Goal: Information Seeking & Learning: Compare options

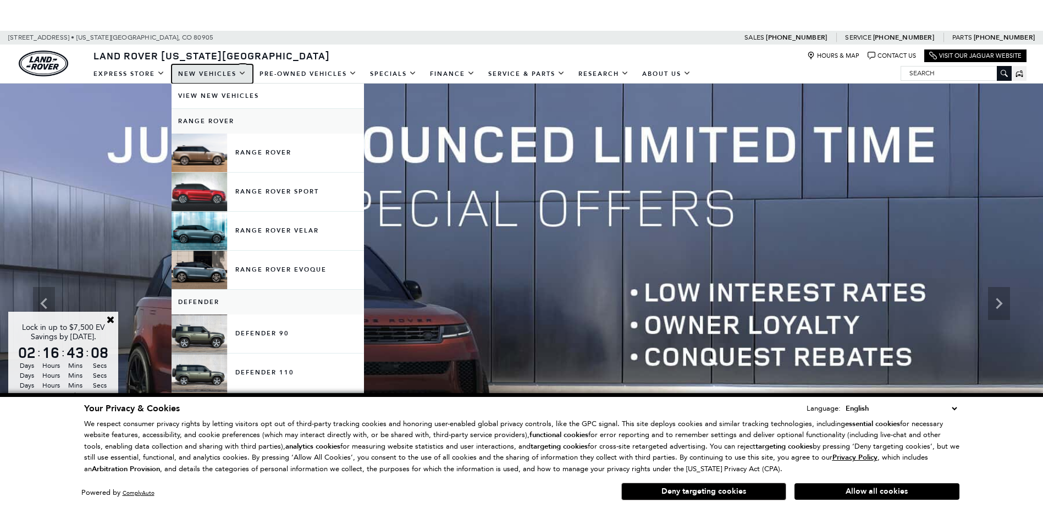
click at [208, 76] on link "New Vehicles" at bounding box center [212, 73] width 81 height 19
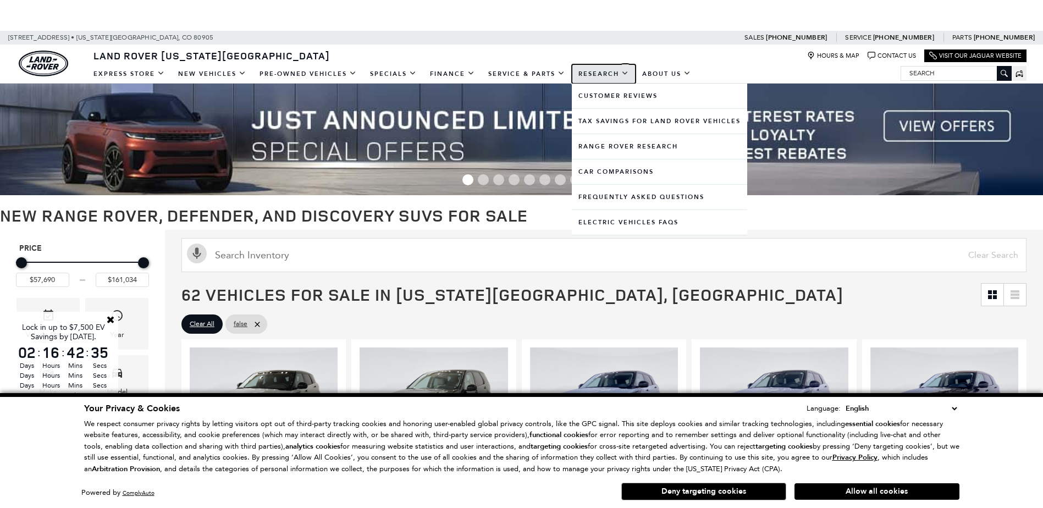
click at [618, 64] on link "Research" at bounding box center [604, 73] width 64 height 19
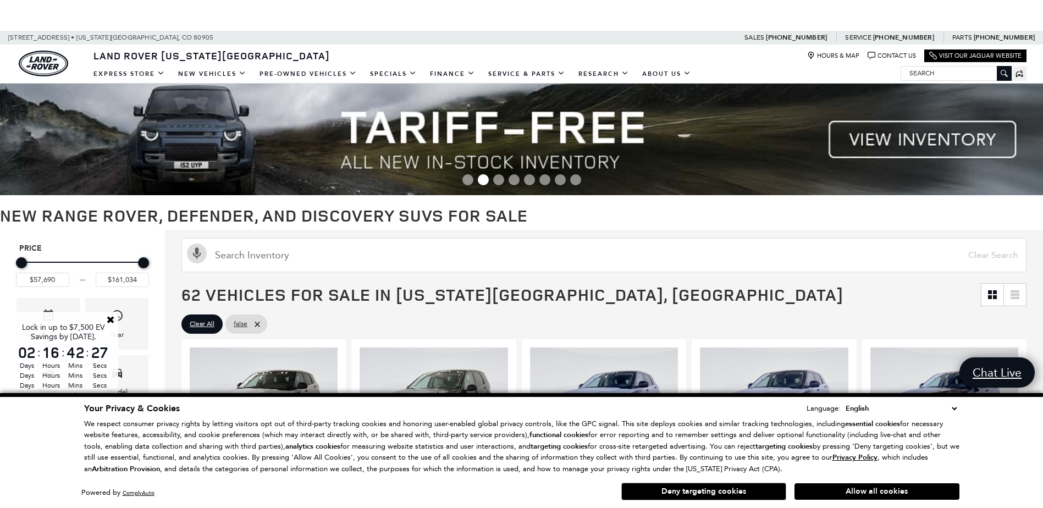
click at [672, 489] on button "Deny targeting cookies" at bounding box center [703, 492] width 165 height 18
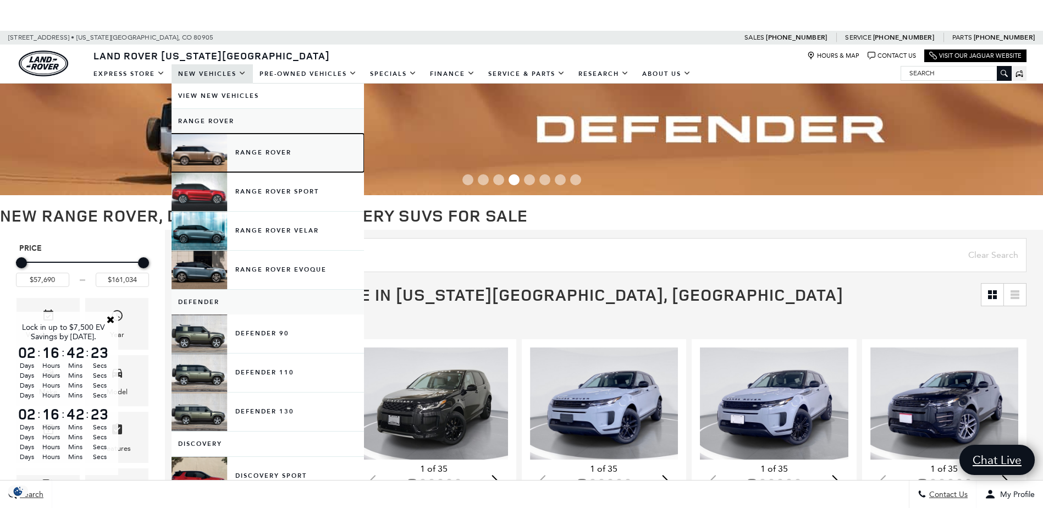
click at [208, 148] on link "Range Rover" at bounding box center [268, 153] width 192 height 38
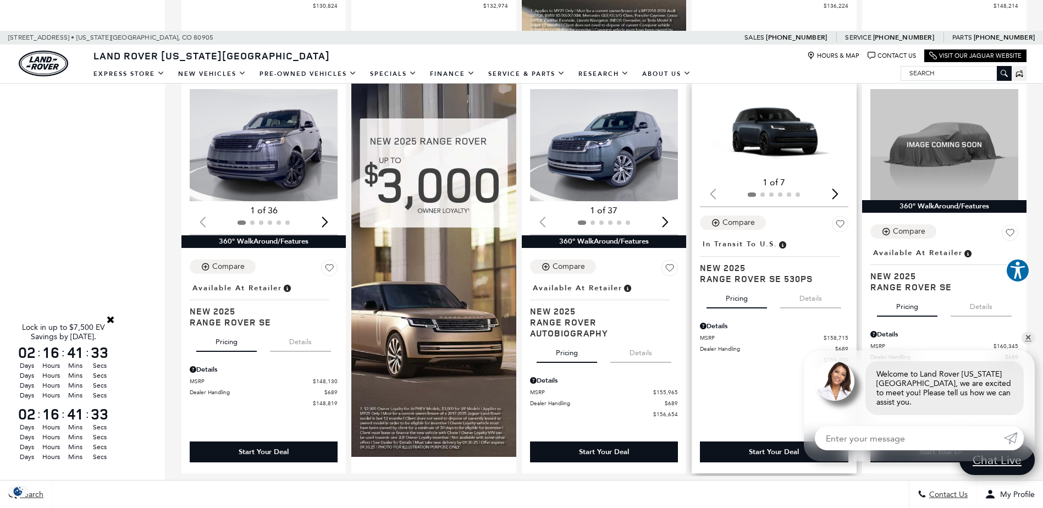
scroll to position [1100, 0]
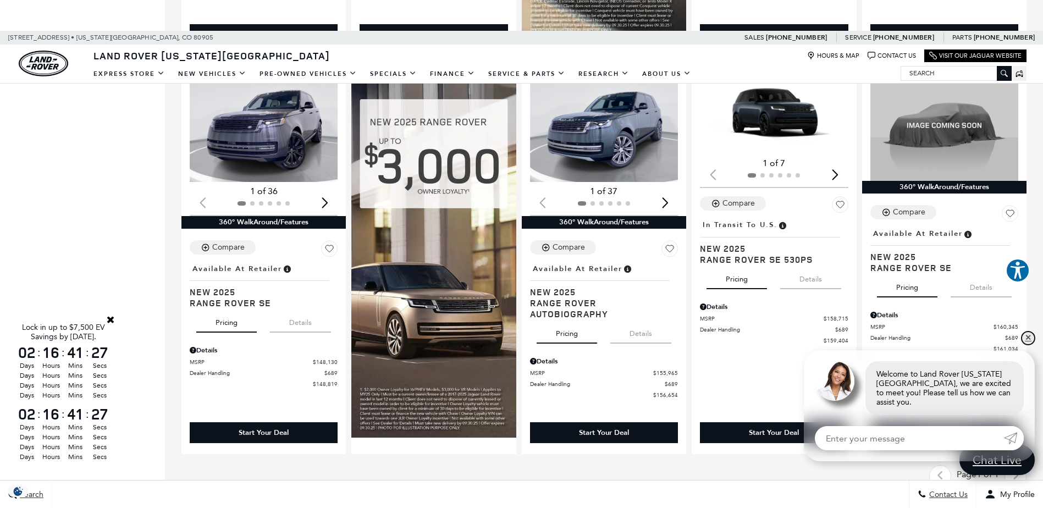
click at [1030, 345] on link "✕" at bounding box center [1028, 338] width 13 height 13
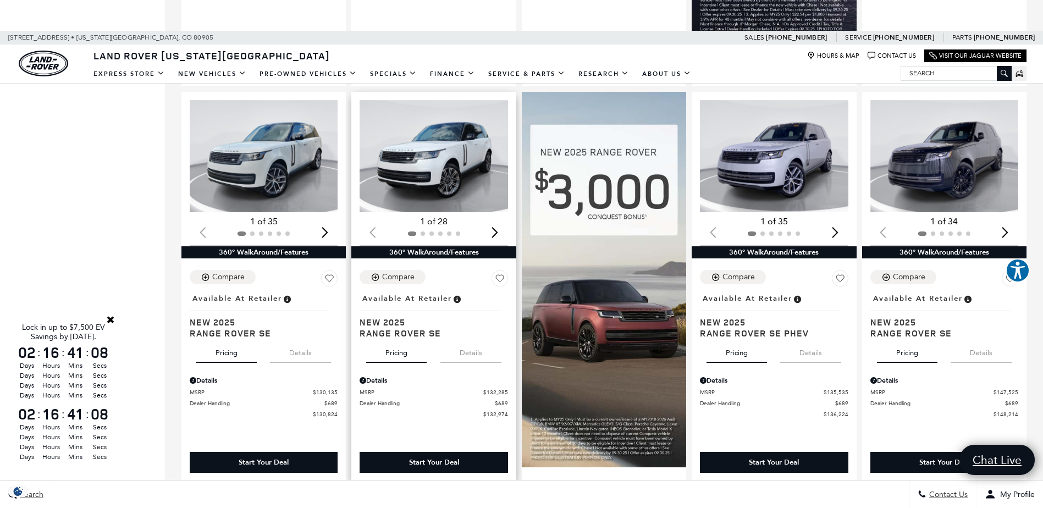
scroll to position [605, 0]
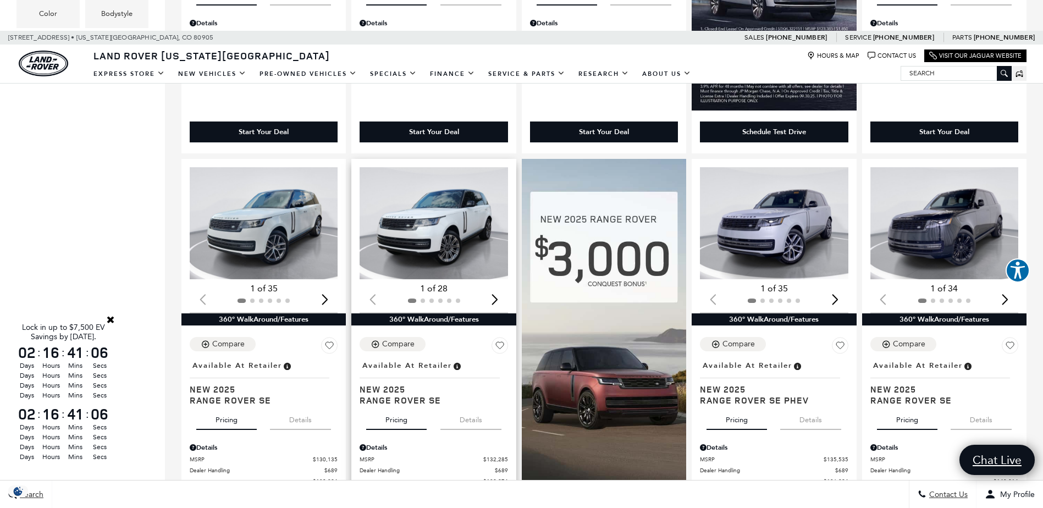
click at [429, 233] on img "1 / 2" at bounding box center [435, 223] width 150 height 112
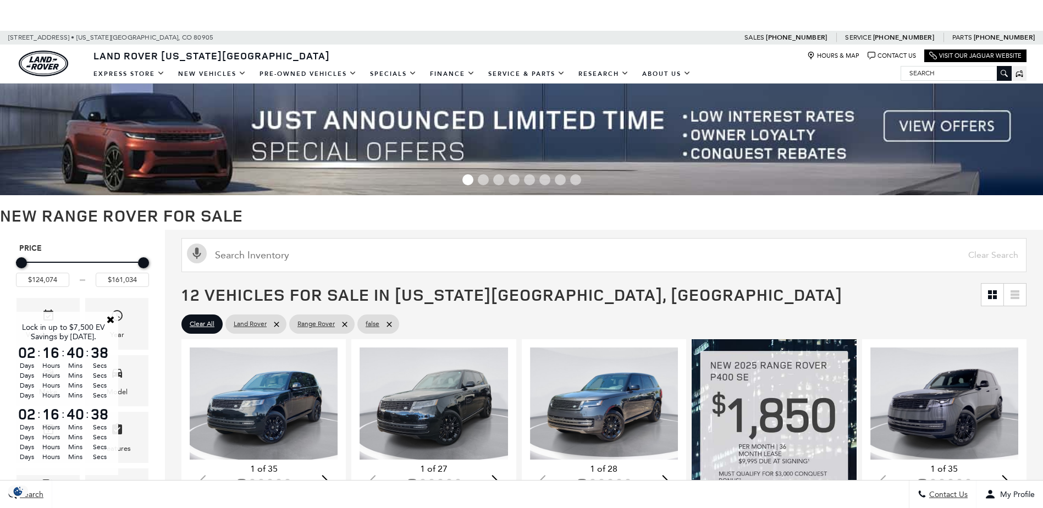
scroll to position [605, 0]
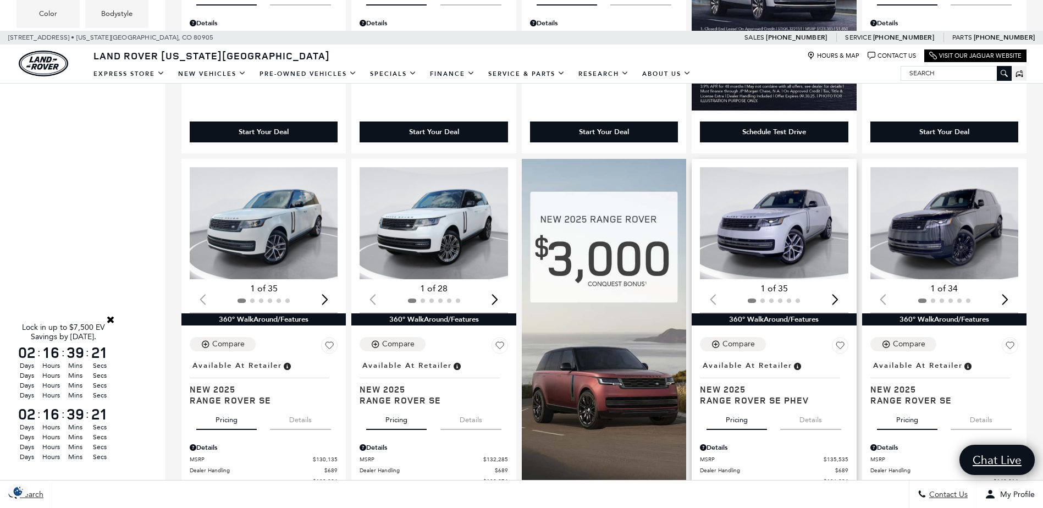
click at [765, 234] on img "1 / 2" at bounding box center [775, 223] width 150 height 112
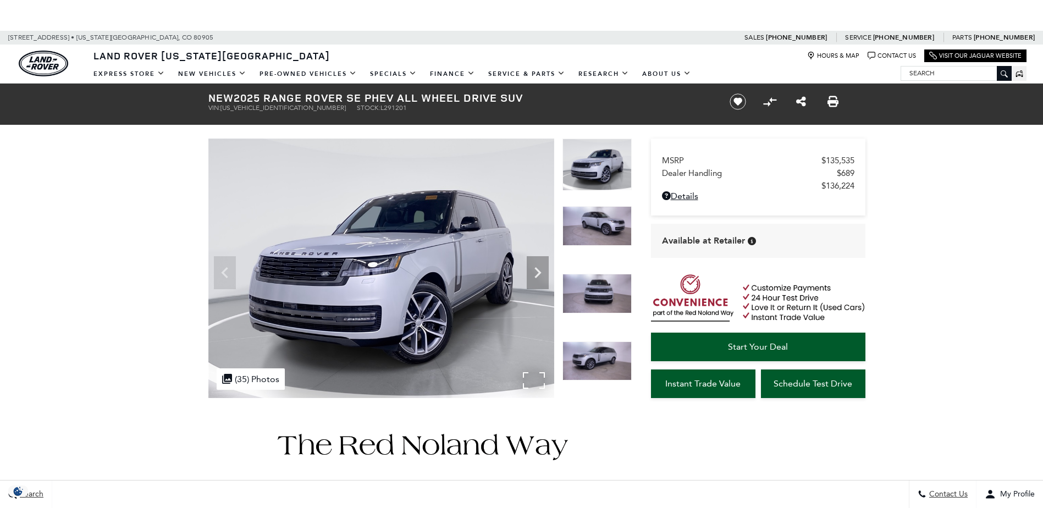
click at [458, 292] on img at bounding box center [381, 269] width 346 height 260
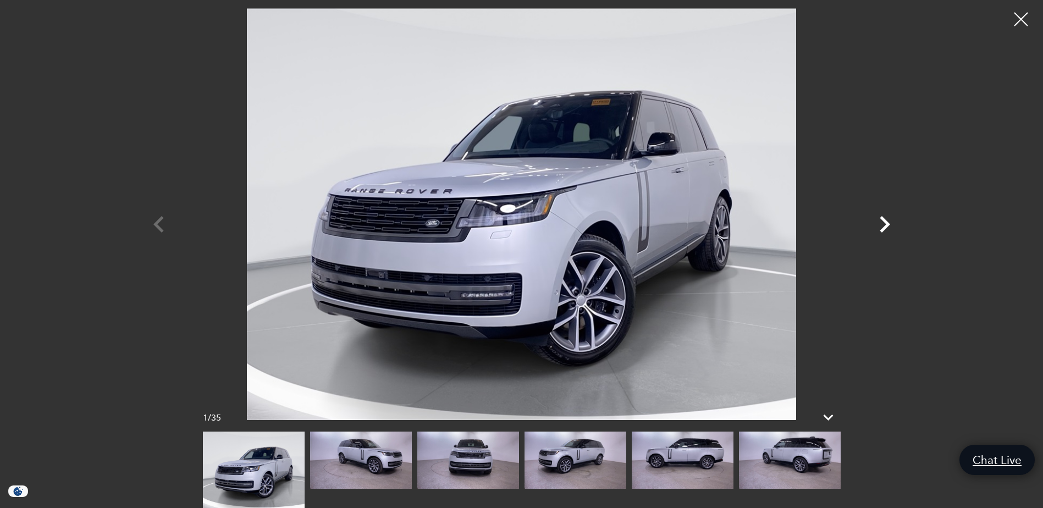
click at [885, 224] on icon "Next" at bounding box center [884, 224] width 33 height 33
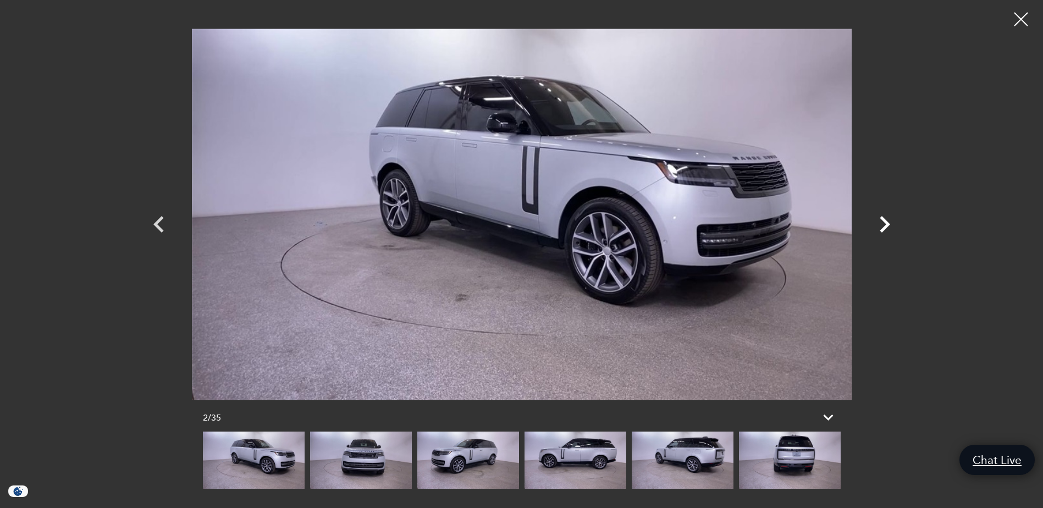
click at [885, 224] on icon "Next" at bounding box center [884, 224] width 33 height 33
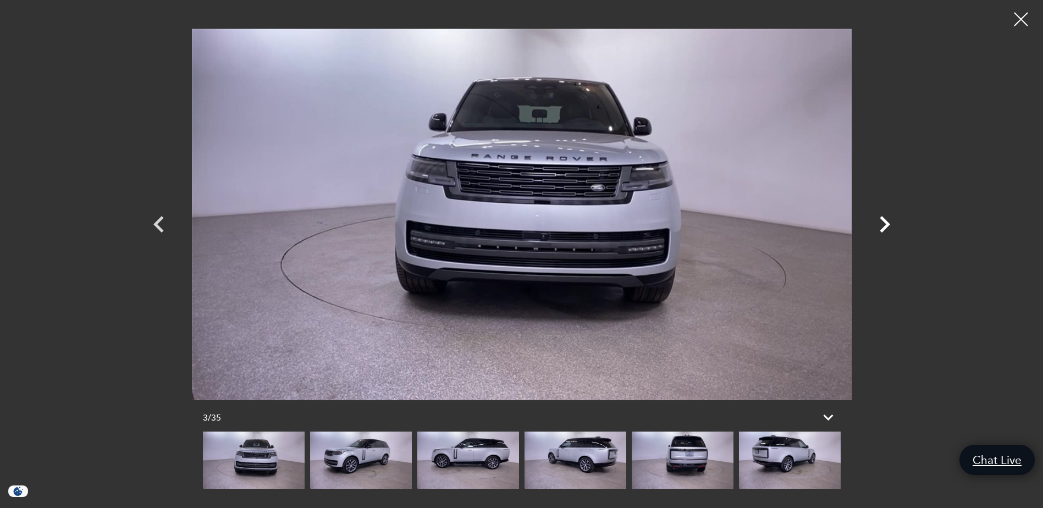
click at [885, 224] on icon "Next" at bounding box center [884, 224] width 33 height 33
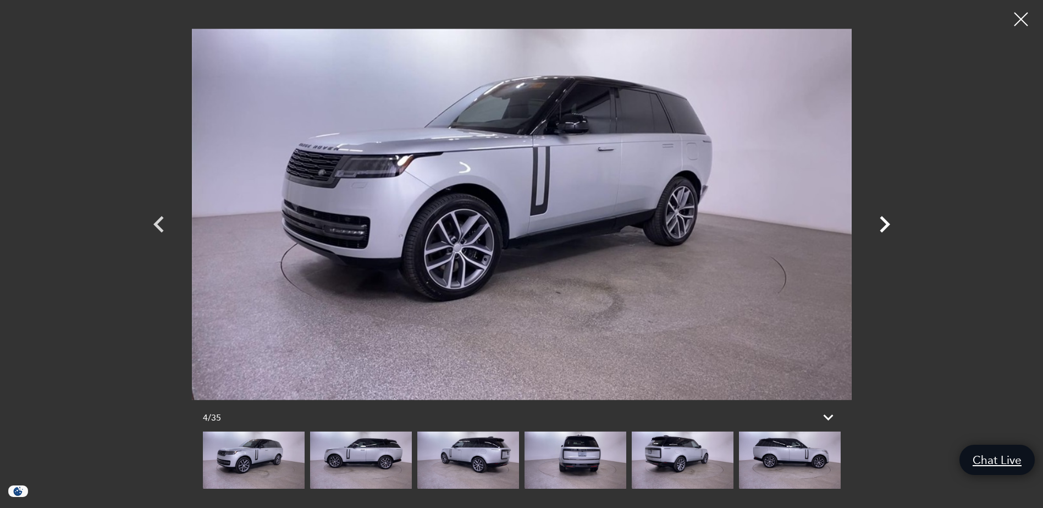
click at [885, 224] on icon "Next" at bounding box center [884, 224] width 33 height 33
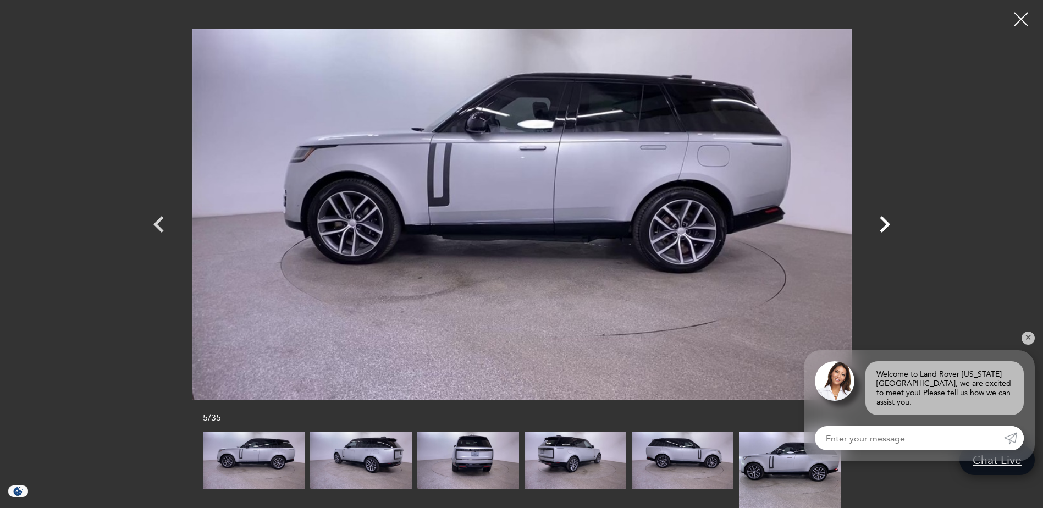
click at [885, 224] on icon "Next" at bounding box center [884, 224] width 33 height 33
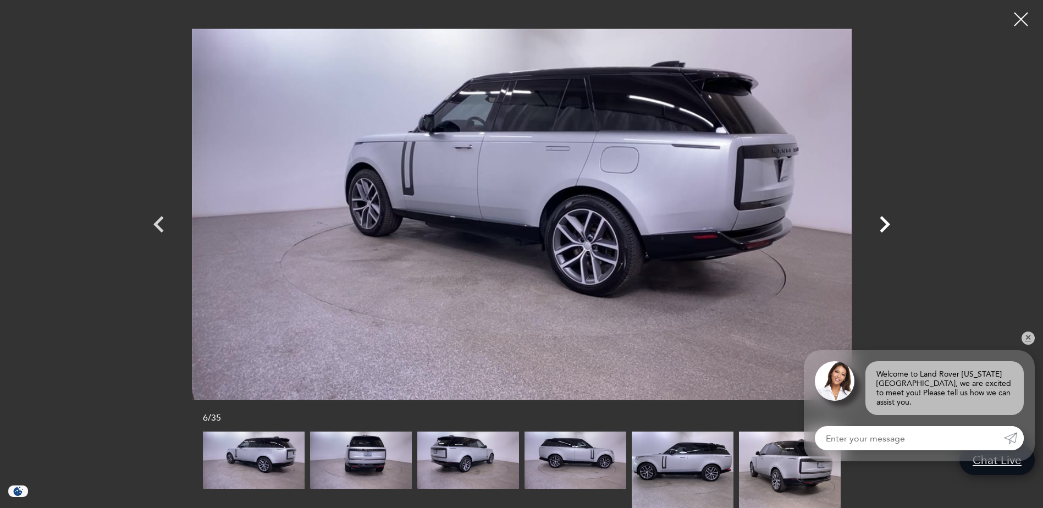
click at [885, 224] on icon "Next" at bounding box center [884, 224] width 33 height 33
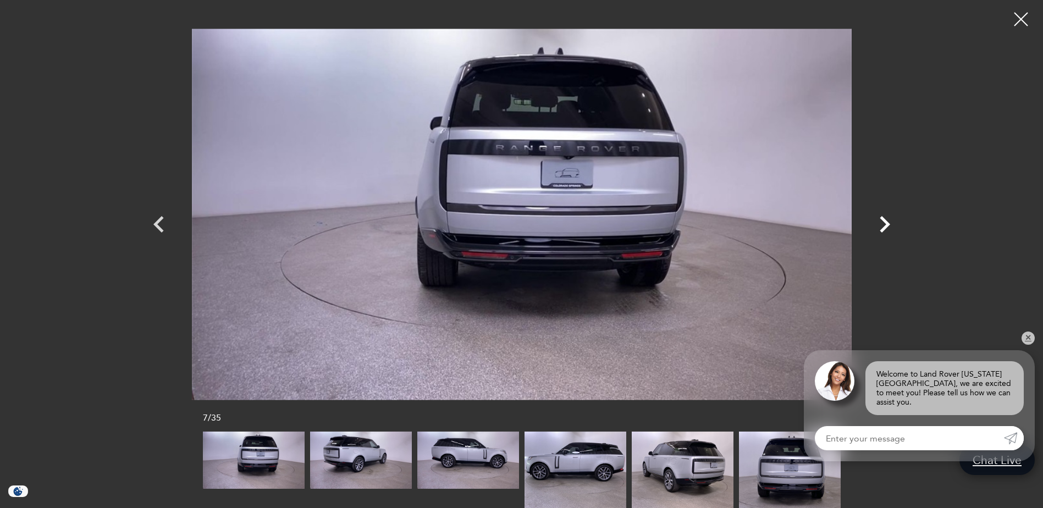
click at [885, 224] on icon "Next" at bounding box center [884, 224] width 33 height 33
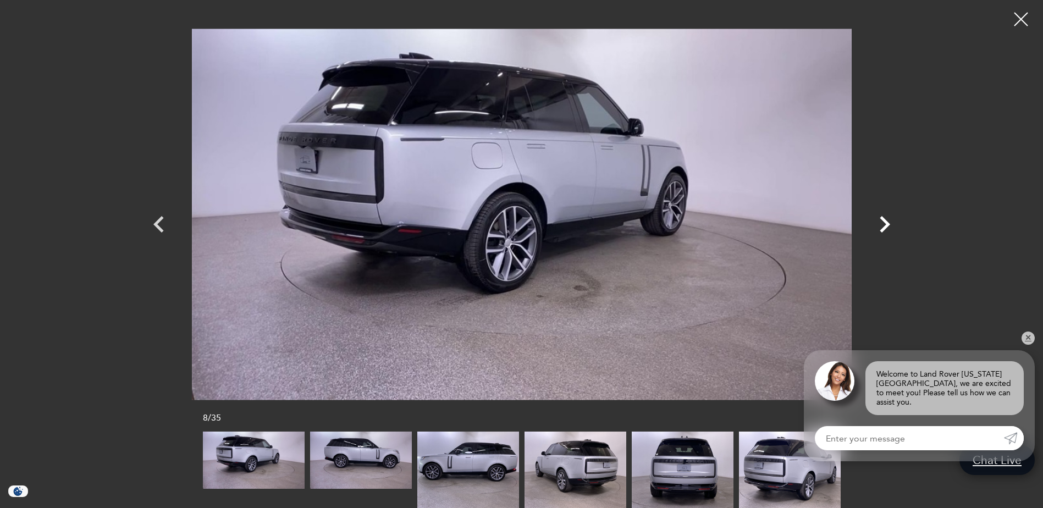
click at [885, 224] on icon "Next" at bounding box center [884, 224] width 33 height 33
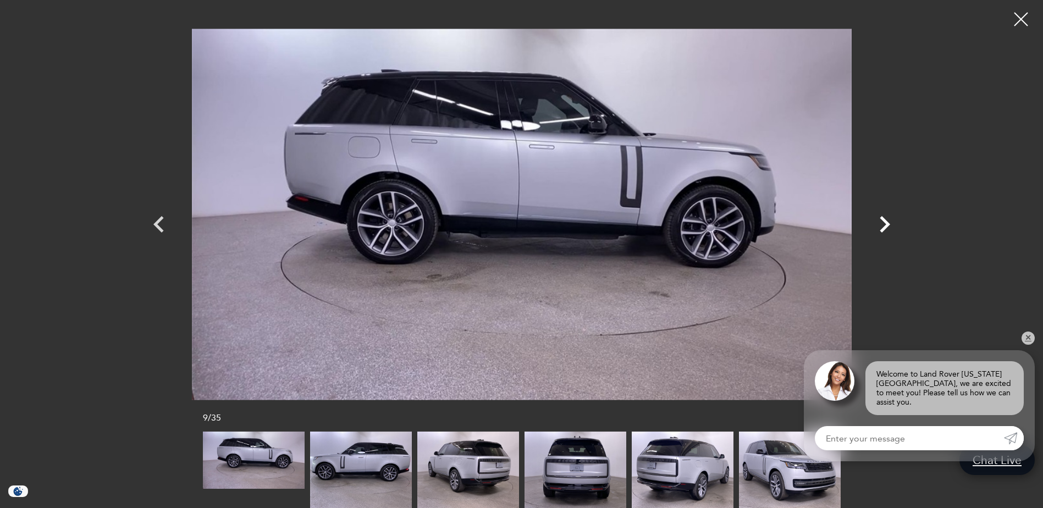
click at [885, 224] on icon "Next" at bounding box center [884, 224] width 33 height 33
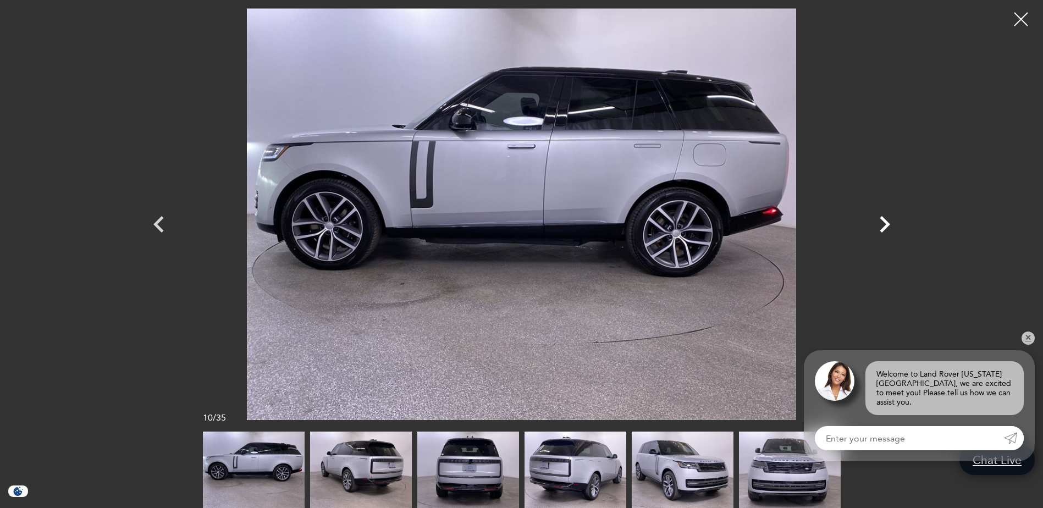
click at [885, 224] on icon "Next" at bounding box center [884, 224] width 33 height 33
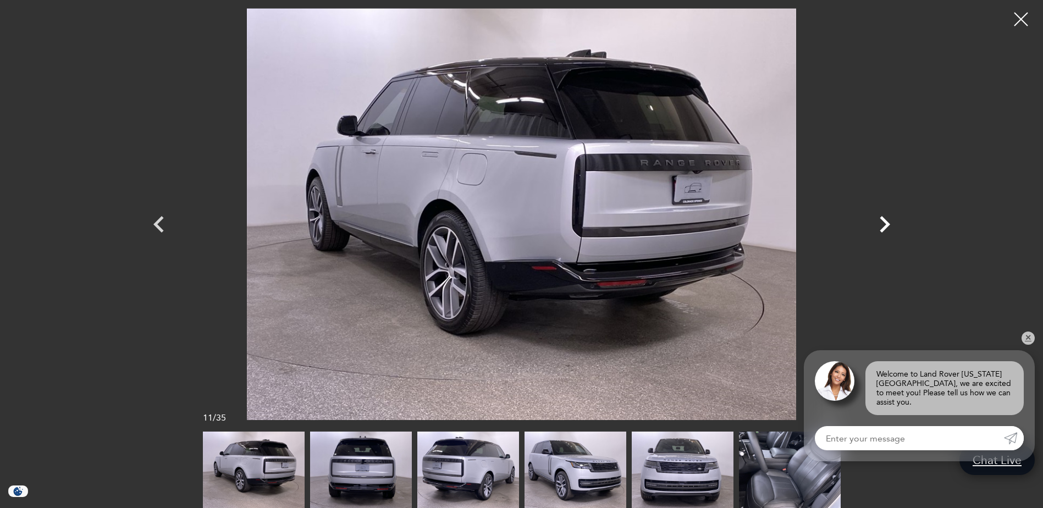
click at [885, 224] on icon "Next" at bounding box center [884, 224] width 33 height 33
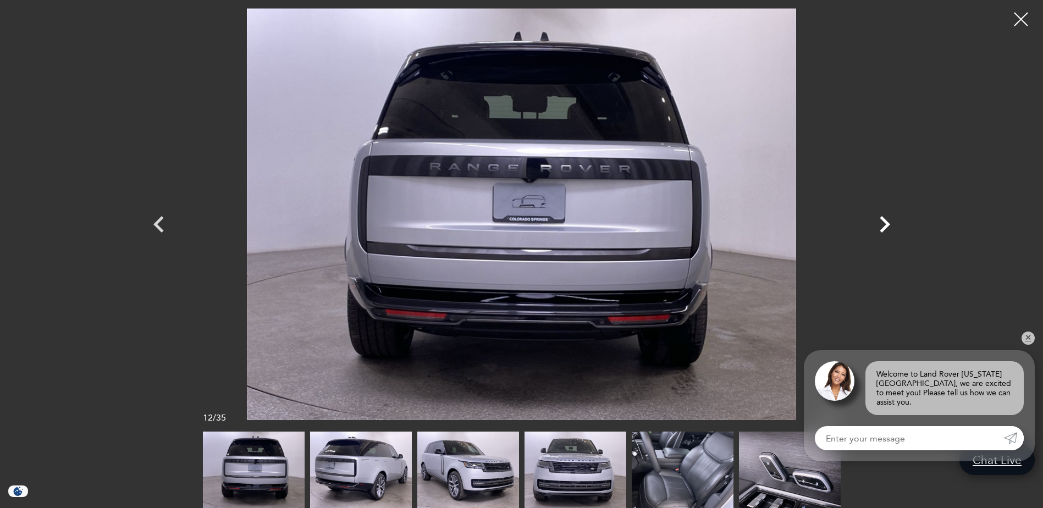
click at [885, 224] on icon "Next" at bounding box center [884, 224] width 33 height 33
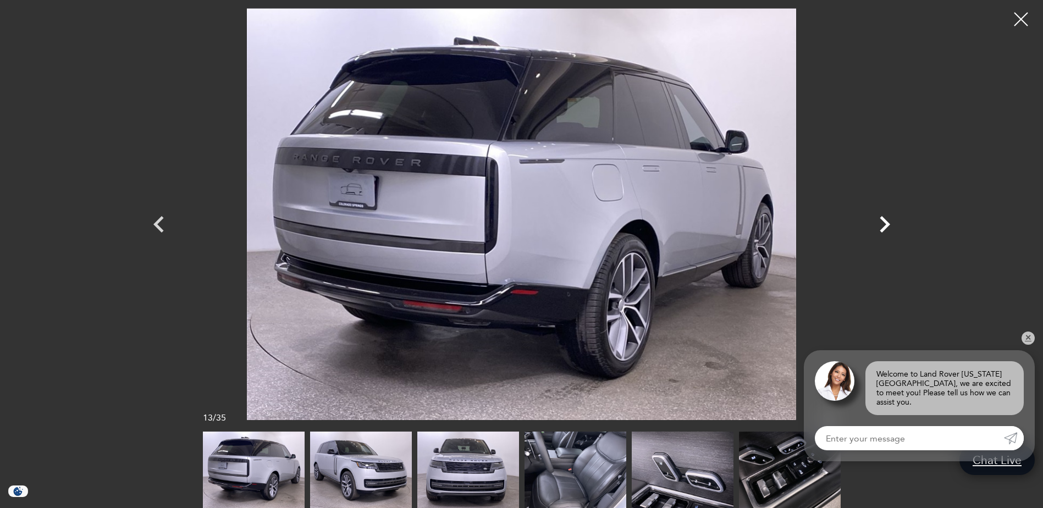
click at [885, 224] on icon "Next" at bounding box center [884, 224] width 33 height 33
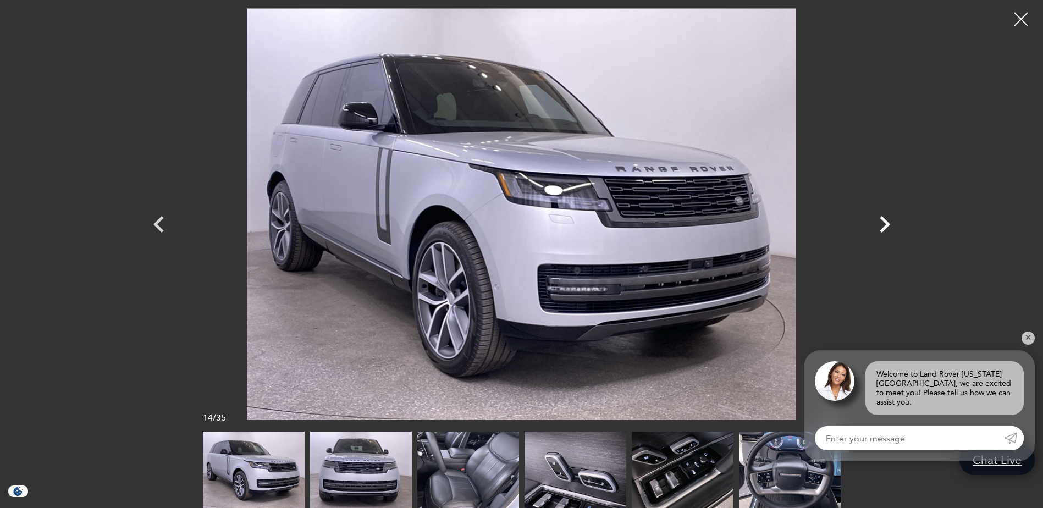
click at [885, 224] on icon "Next" at bounding box center [884, 224] width 33 height 33
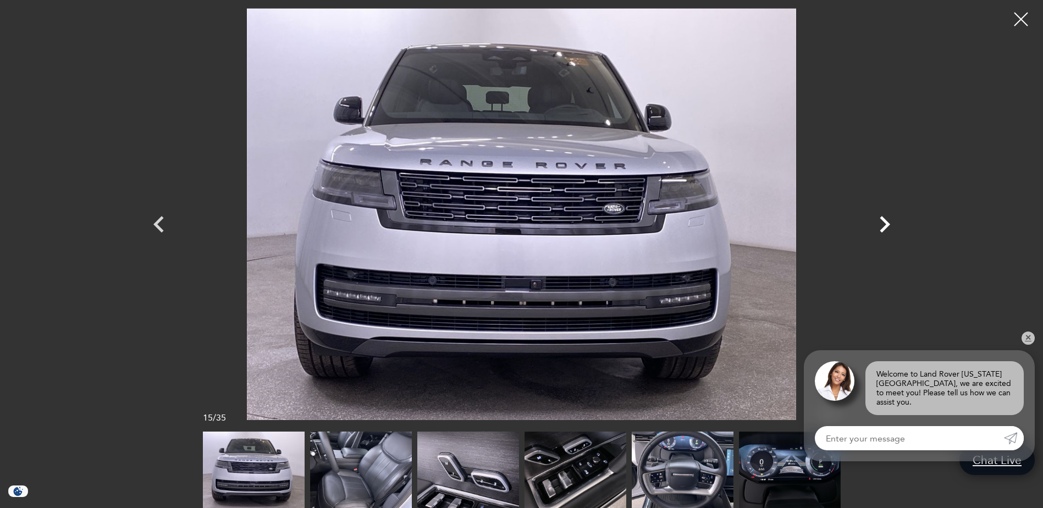
click at [885, 224] on icon "Next" at bounding box center [884, 224] width 33 height 33
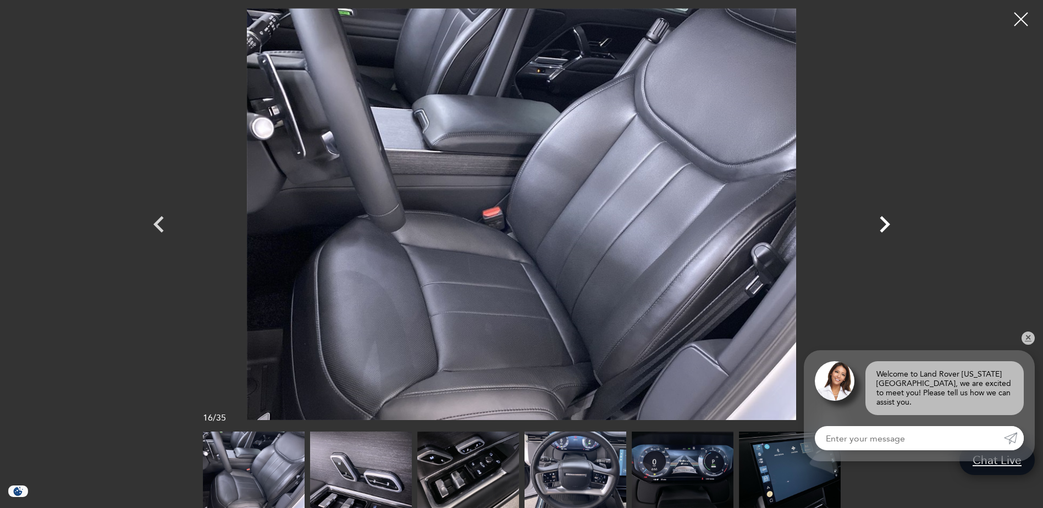
click at [885, 224] on icon "Next" at bounding box center [884, 224] width 33 height 33
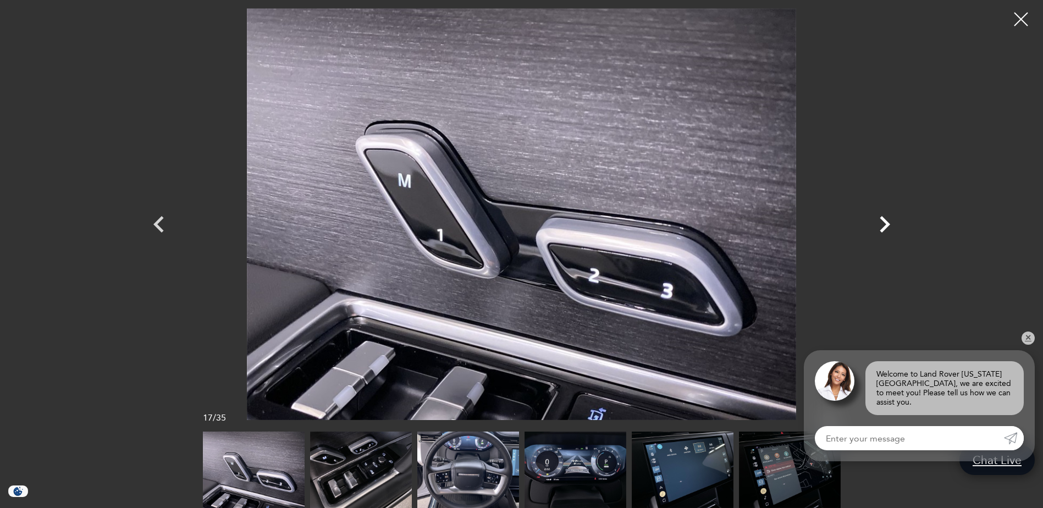
click at [885, 224] on icon "Next" at bounding box center [884, 224] width 33 height 33
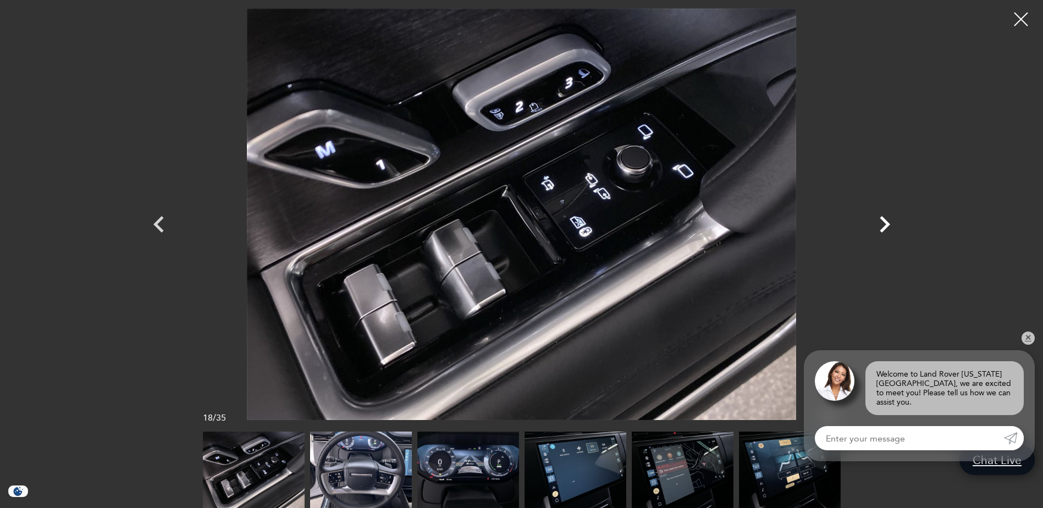
click at [885, 224] on icon "Next" at bounding box center [884, 224] width 33 height 33
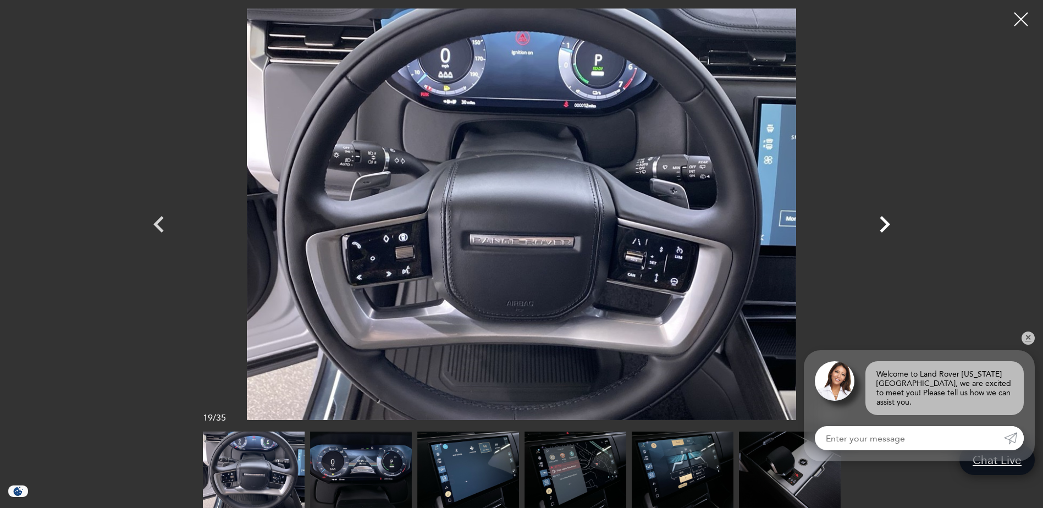
click at [885, 224] on icon "Next" at bounding box center [884, 224] width 33 height 33
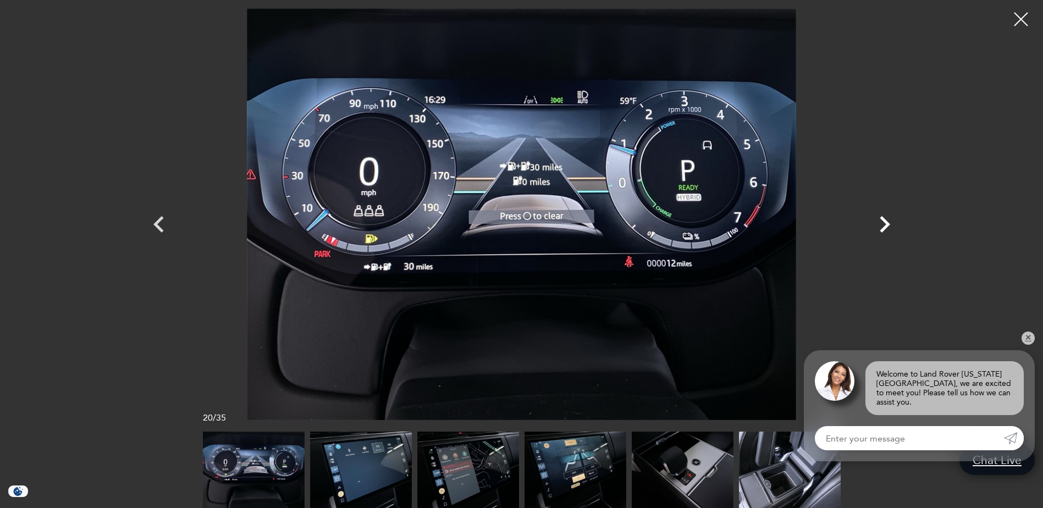
click at [885, 224] on icon "Next" at bounding box center [884, 224] width 33 height 33
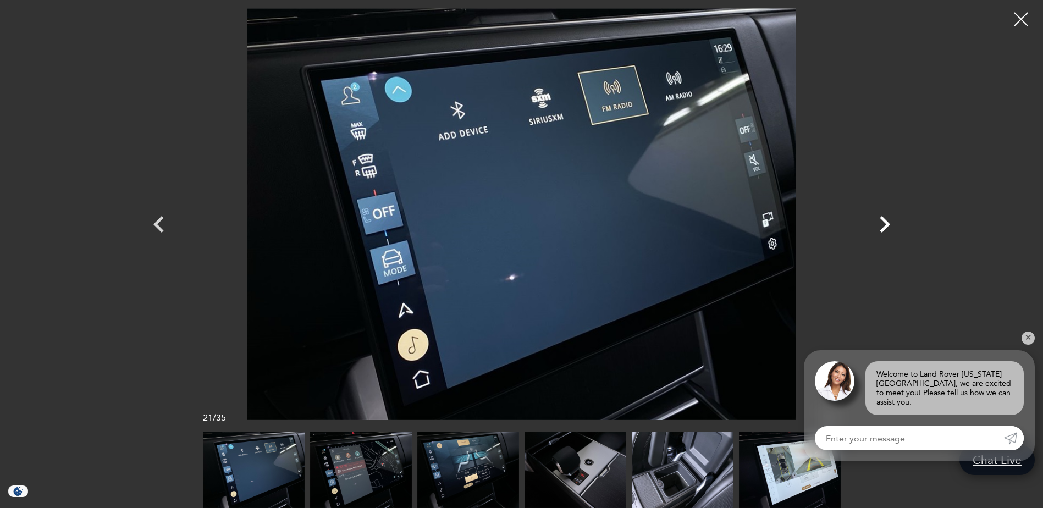
click at [885, 224] on icon "Next" at bounding box center [884, 224] width 33 height 33
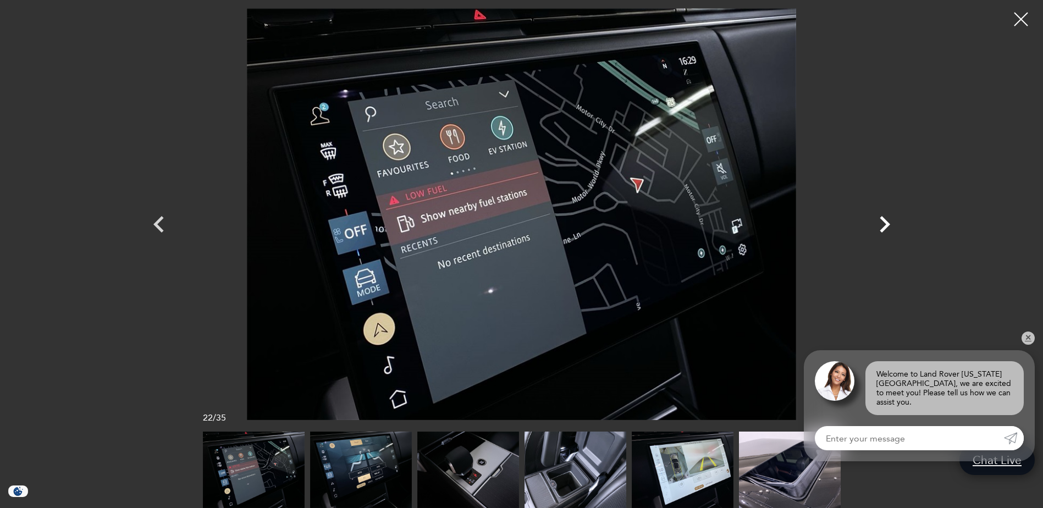
click at [885, 224] on icon "Next" at bounding box center [884, 224] width 33 height 33
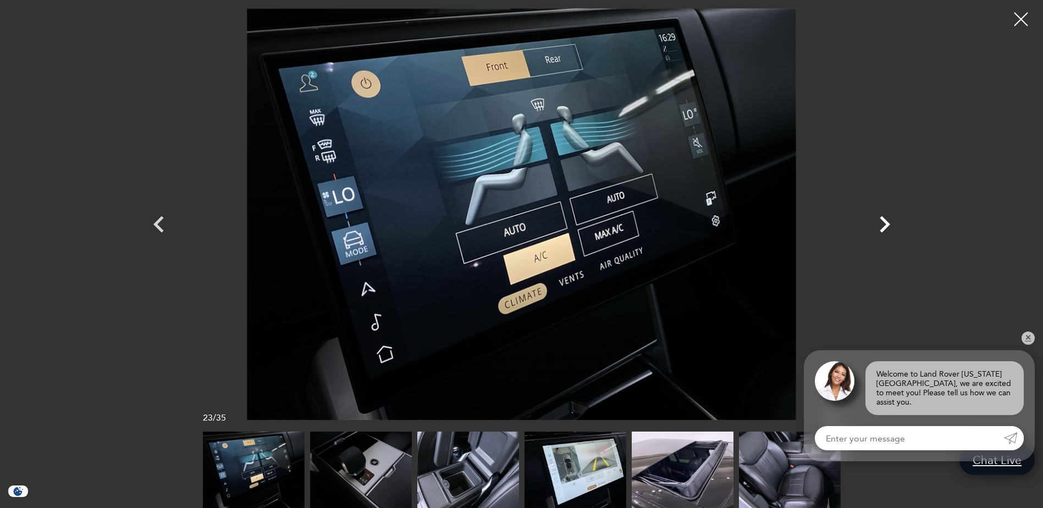
click at [885, 224] on icon "Next" at bounding box center [884, 224] width 33 height 33
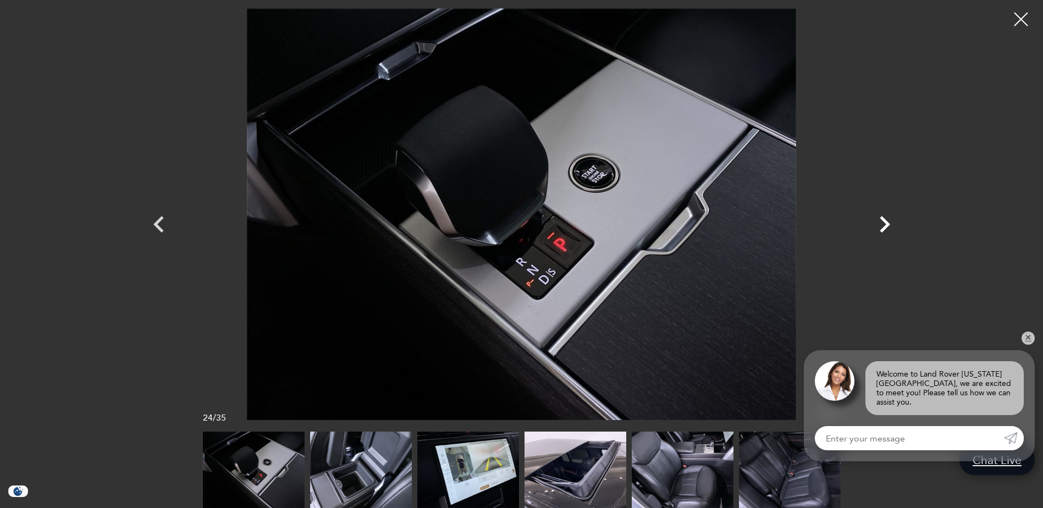
click at [885, 224] on icon "Next" at bounding box center [884, 224] width 33 height 33
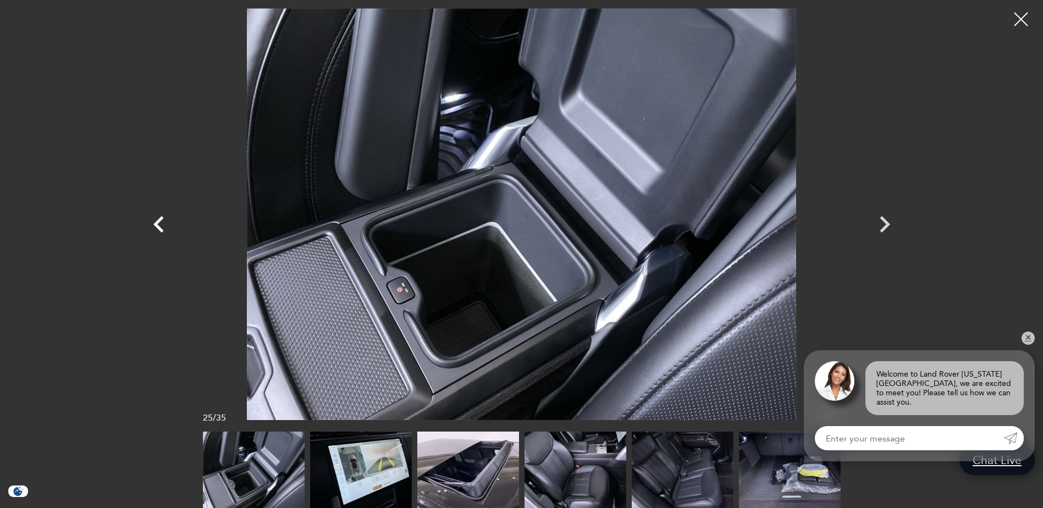
click at [155, 222] on icon "Previous" at bounding box center [158, 224] width 33 height 33
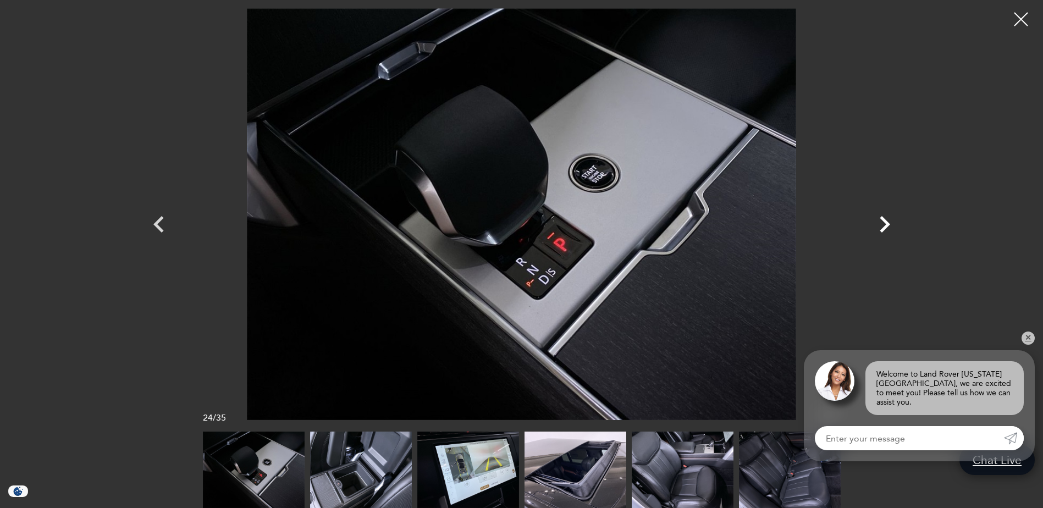
click at [882, 227] on icon "Next" at bounding box center [884, 224] width 33 height 33
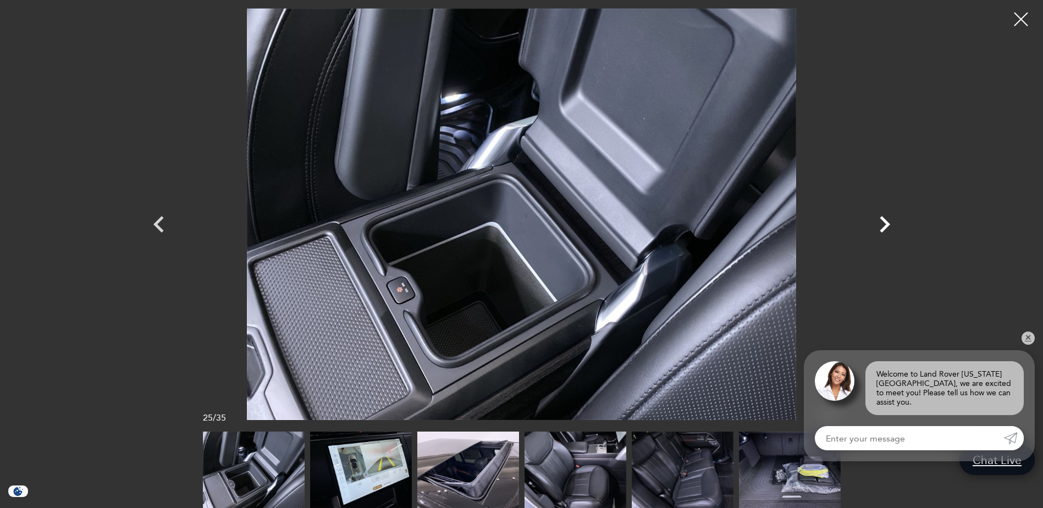
click at [881, 229] on icon "Next" at bounding box center [884, 224] width 33 height 33
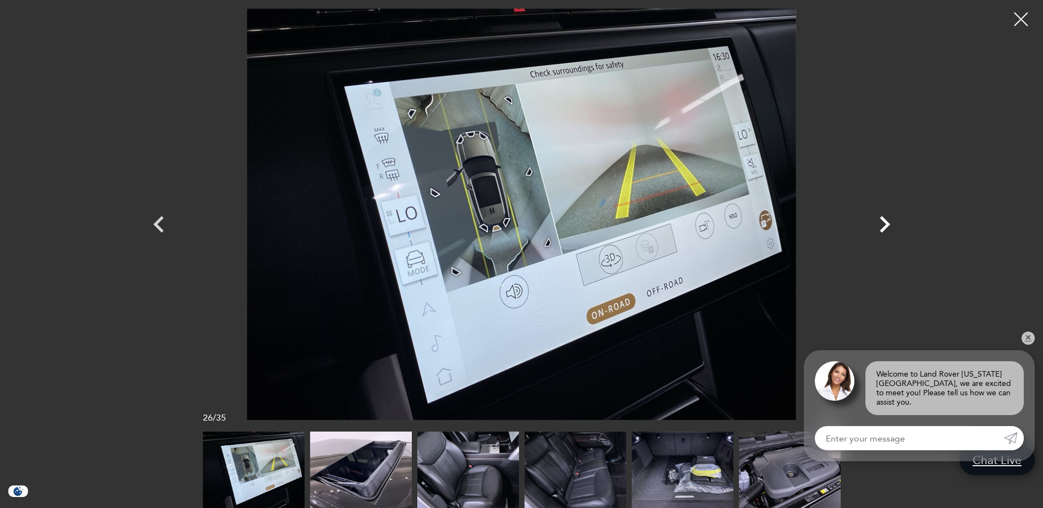
click at [881, 229] on icon "Next" at bounding box center [884, 224] width 33 height 33
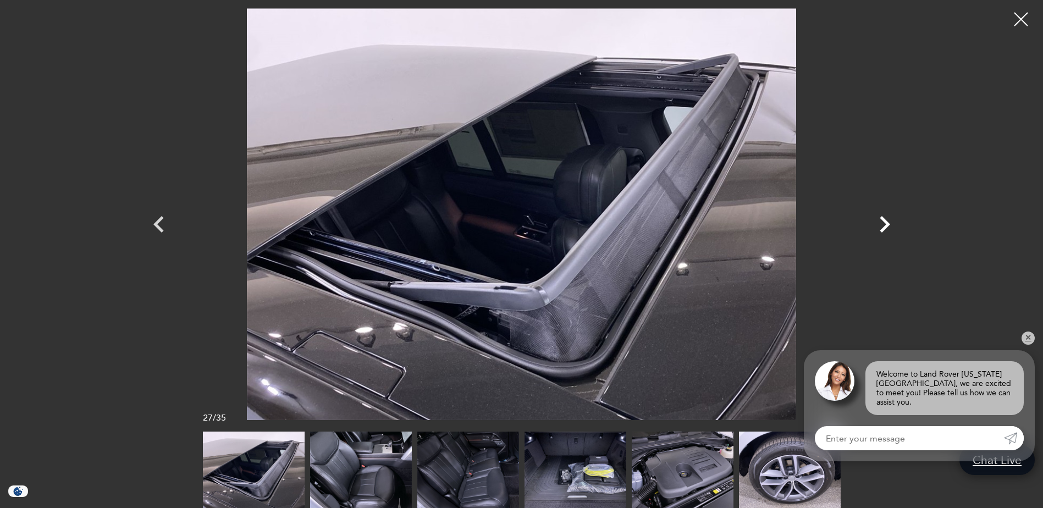
click at [881, 229] on icon "Next" at bounding box center [884, 224] width 33 height 33
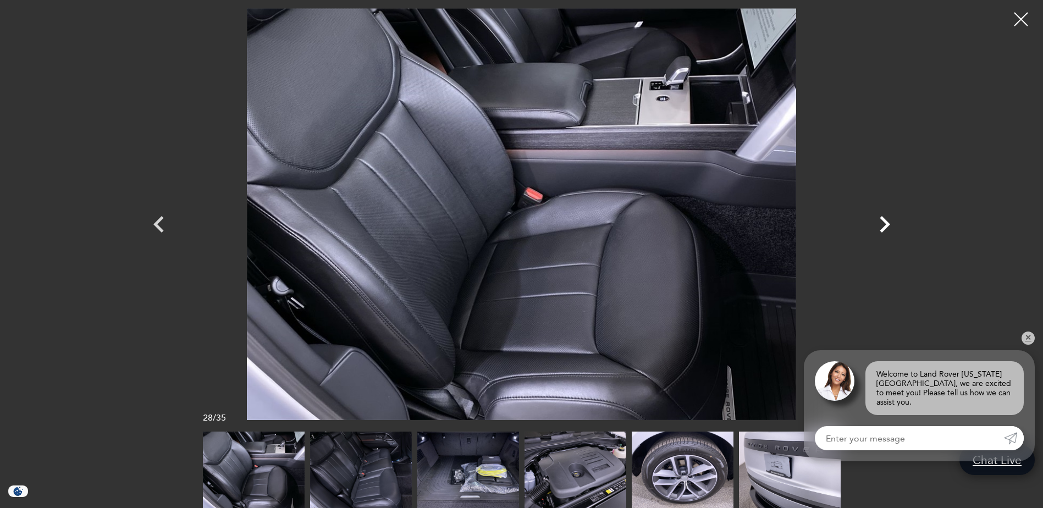
click at [881, 229] on icon "Next" at bounding box center [884, 224] width 33 height 33
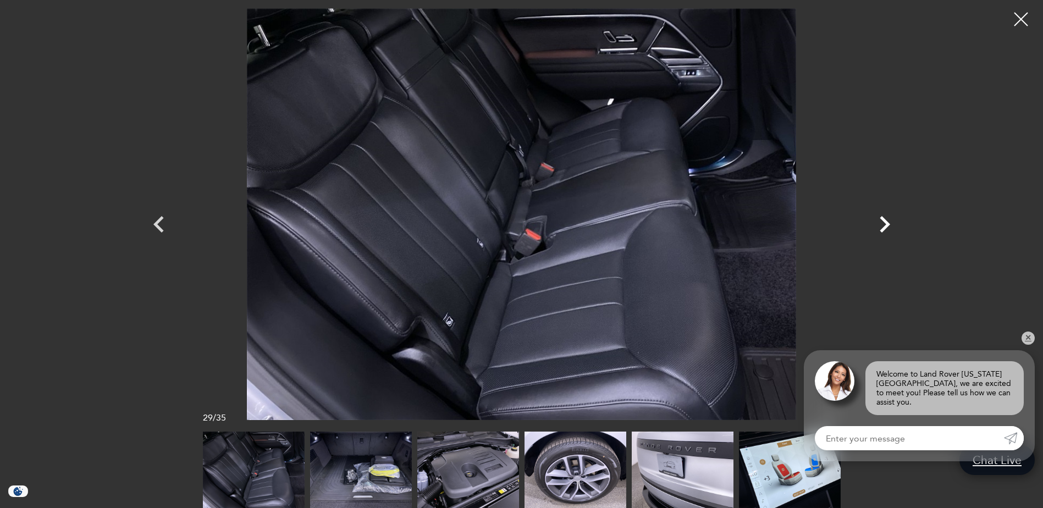
click at [881, 229] on icon "Next" at bounding box center [884, 224] width 33 height 33
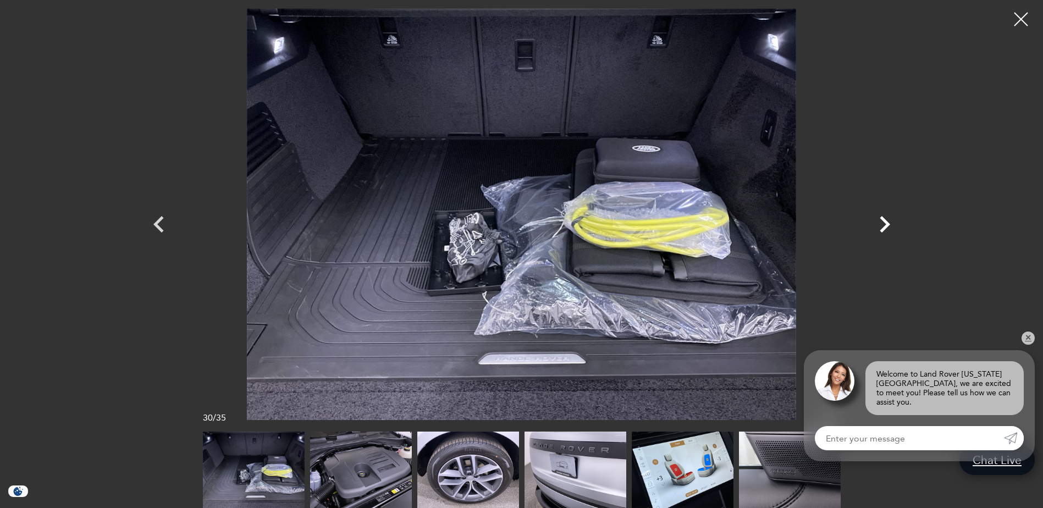
click at [882, 229] on icon "Next" at bounding box center [885, 224] width 10 height 16
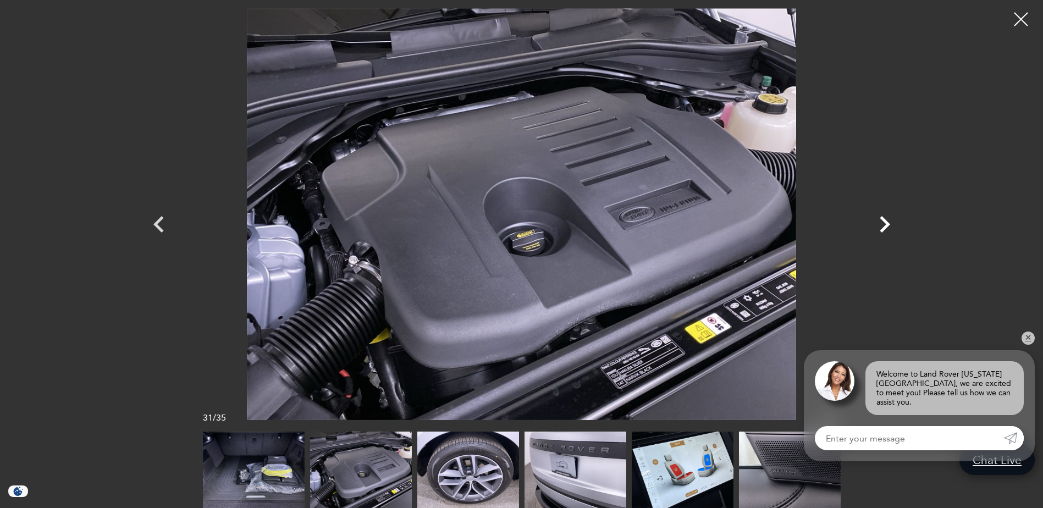
click at [882, 229] on icon "Next" at bounding box center [885, 224] width 10 height 16
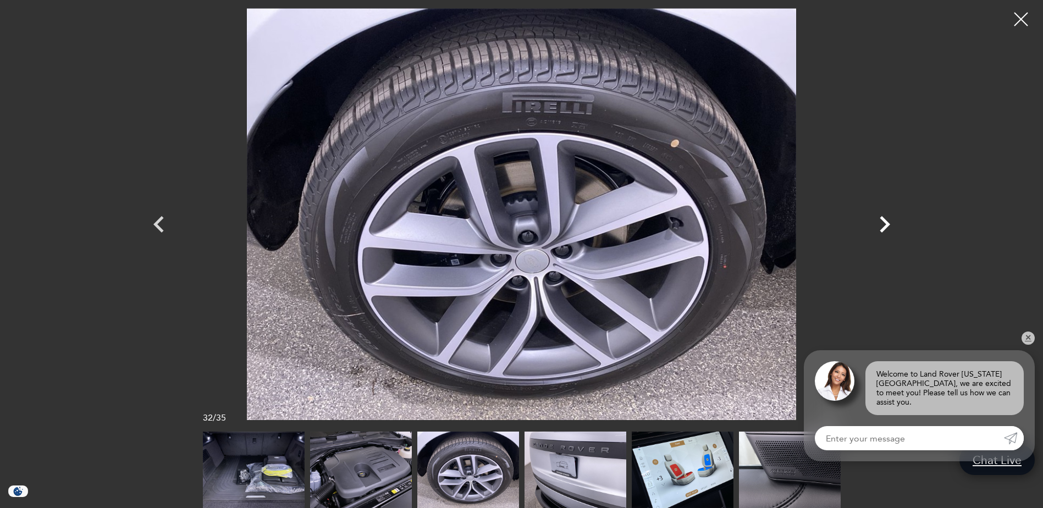
click at [882, 229] on icon "Next" at bounding box center [885, 224] width 10 height 16
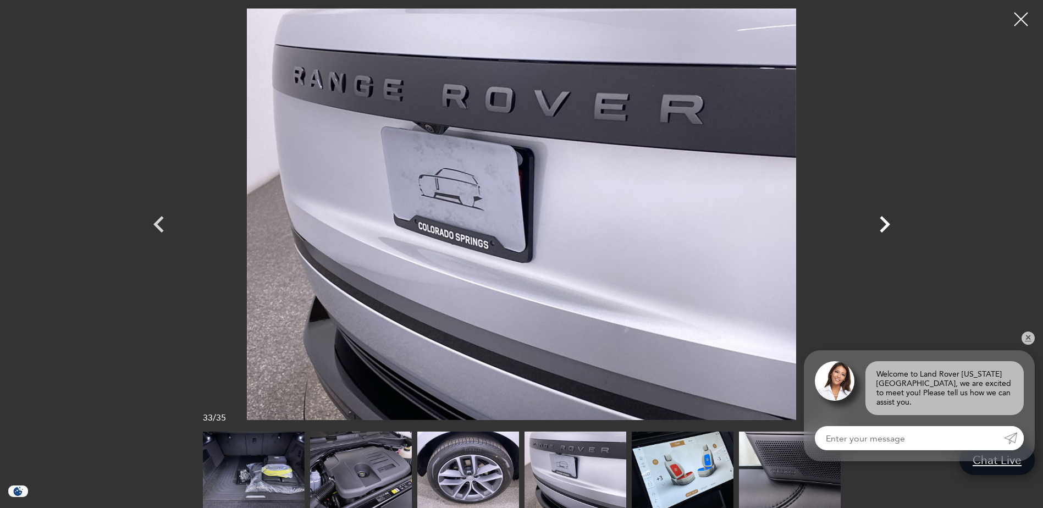
click at [882, 229] on icon "Next" at bounding box center [885, 224] width 10 height 16
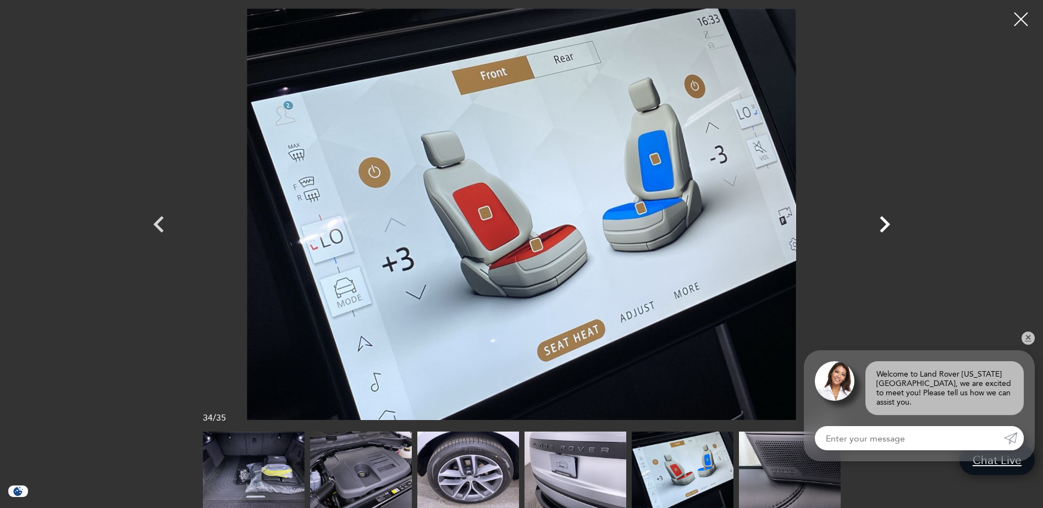
click at [882, 229] on icon "Next" at bounding box center [885, 224] width 10 height 16
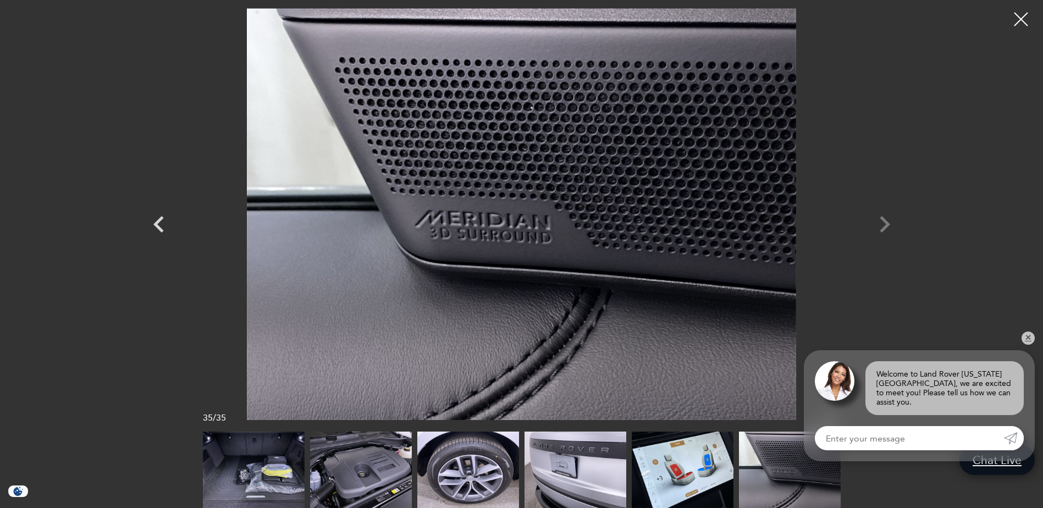
click at [882, 229] on div at bounding box center [522, 214] width 770 height 412
click at [1022, 25] on div at bounding box center [1021, 19] width 29 height 29
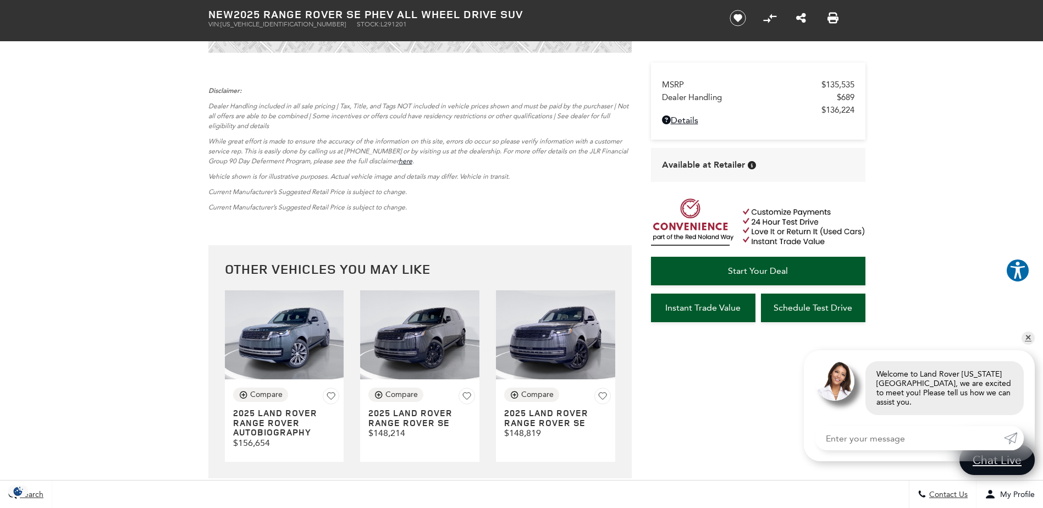
scroll to position [2805, 0]
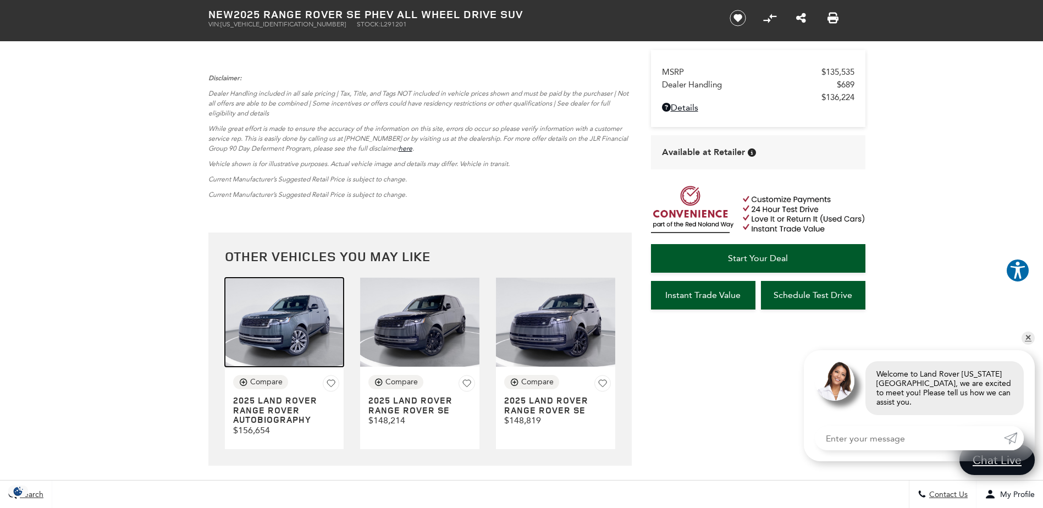
click at [249, 343] on img at bounding box center [284, 323] width 119 height 90
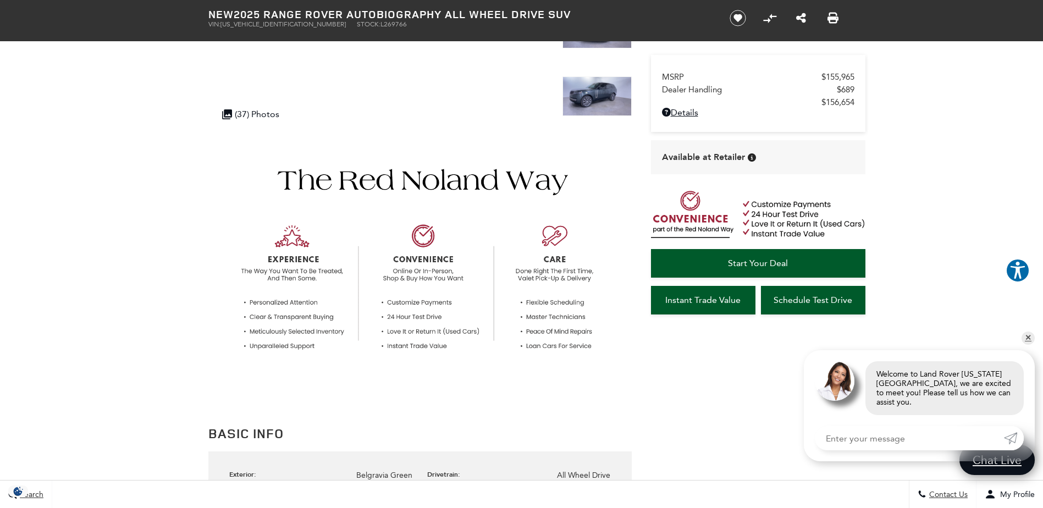
scroll to position [110, 0]
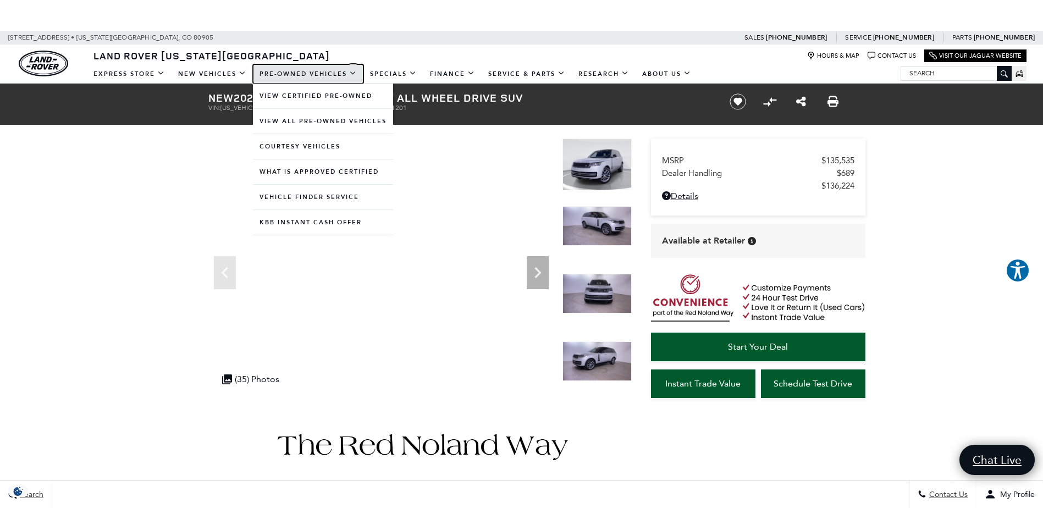
click at [285, 74] on link "Pre-Owned Vehicles" at bounding box center [308, 73] width 111 height 19
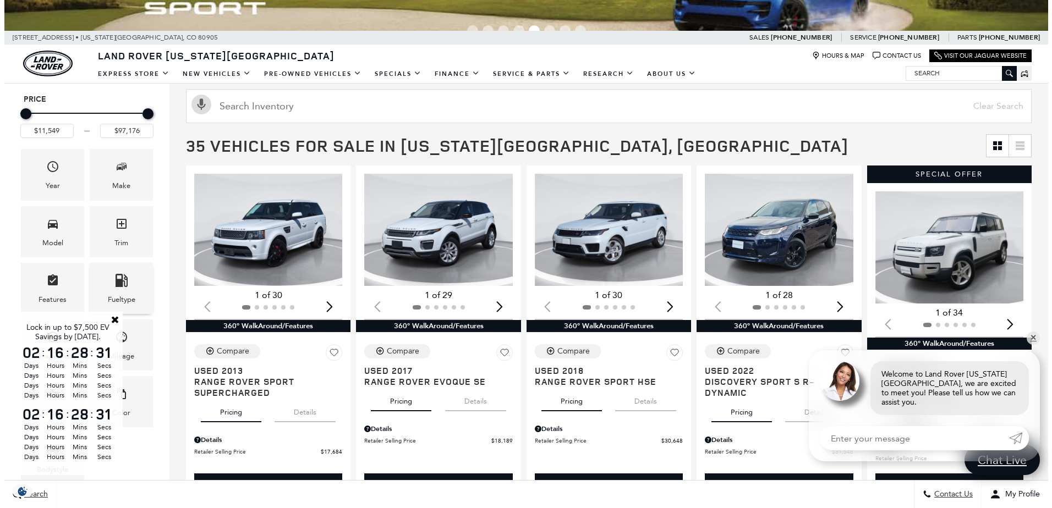
scroll to position [165, 0]
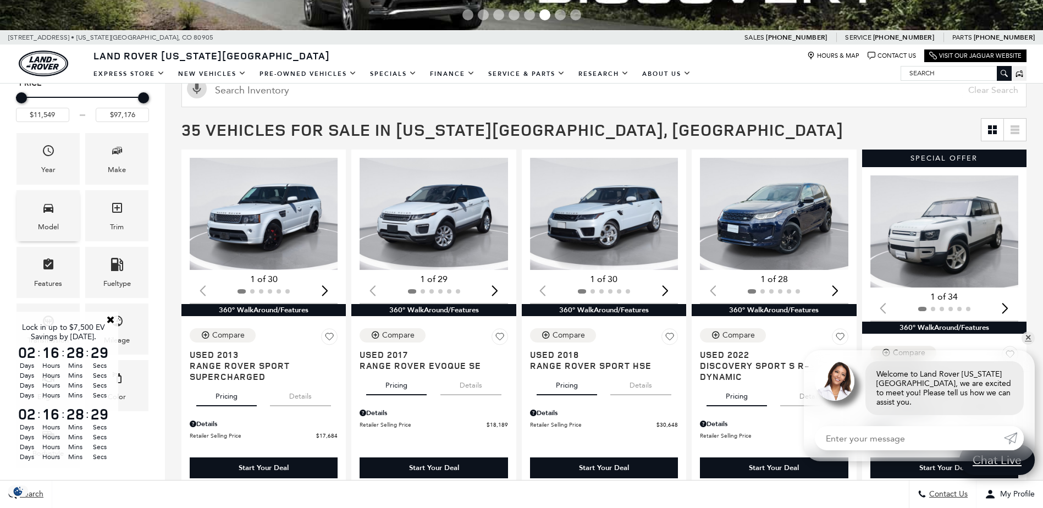
click at [59, 217] on div "Model" at bounding box center [47, 215] width 63 height 51
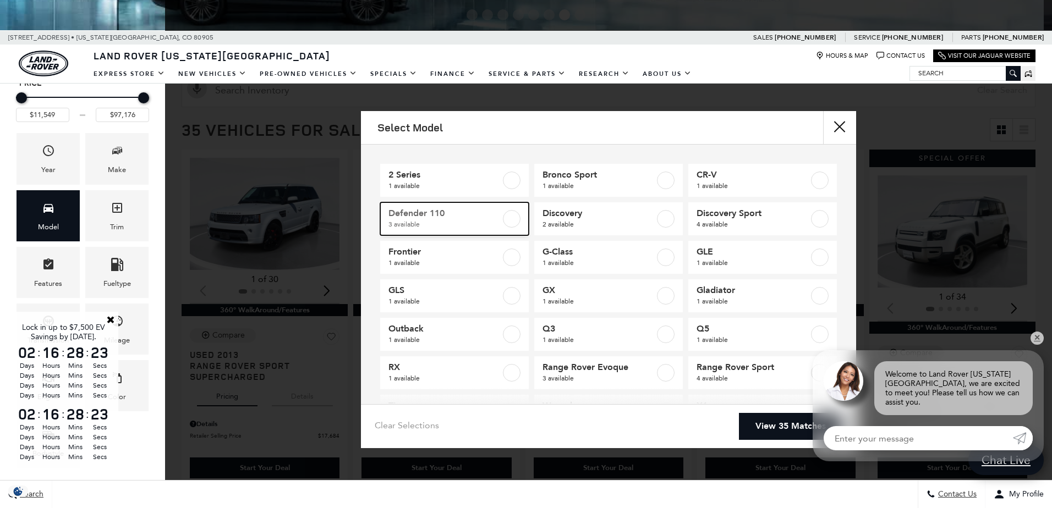
click at [510, 218] on label at bounding box center [512, 219] width 18 height 18
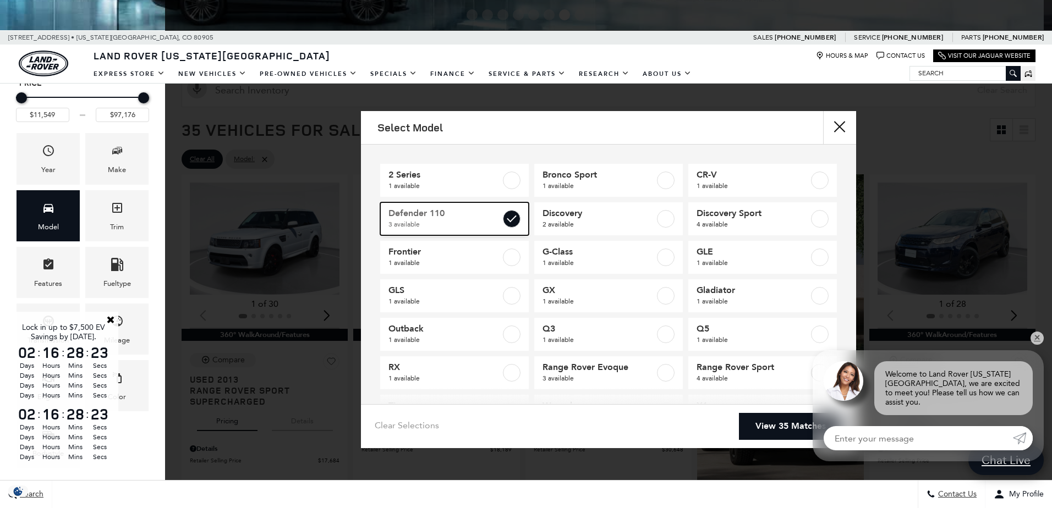
type input "$41,684"
type input "$66,689"
checkbox input "true"
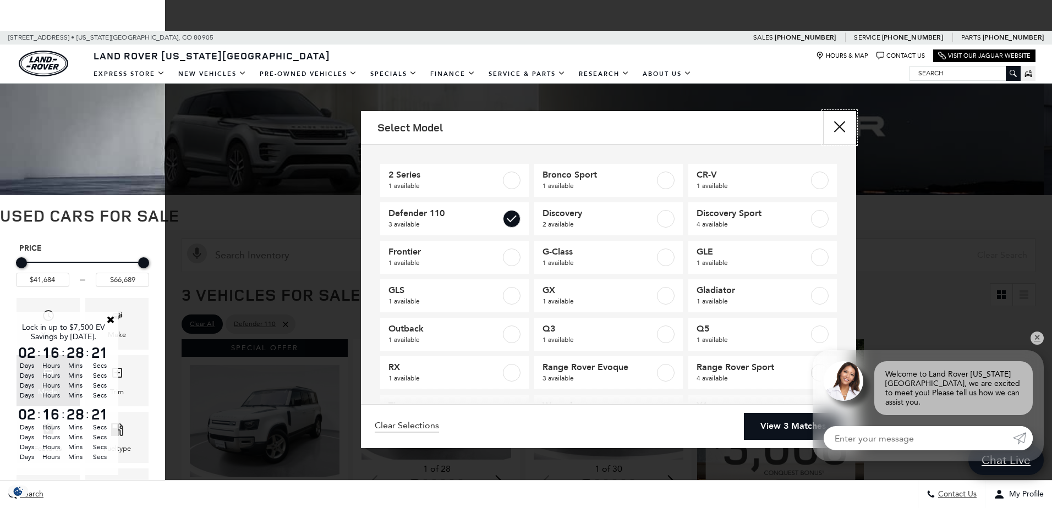
click at [841, 128] on button "close" at bounding box center [839, 127] width 33 height 33
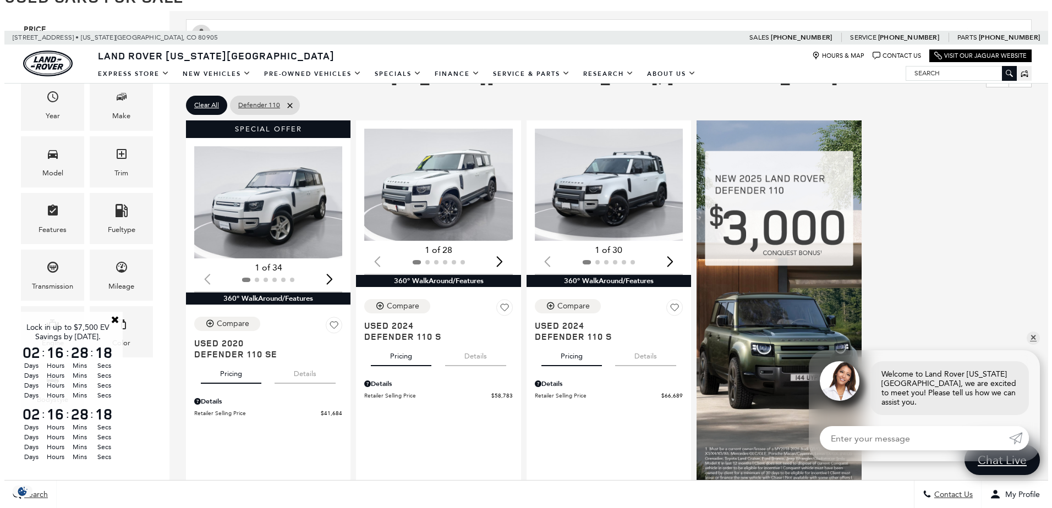
scroll to position [220, 0]
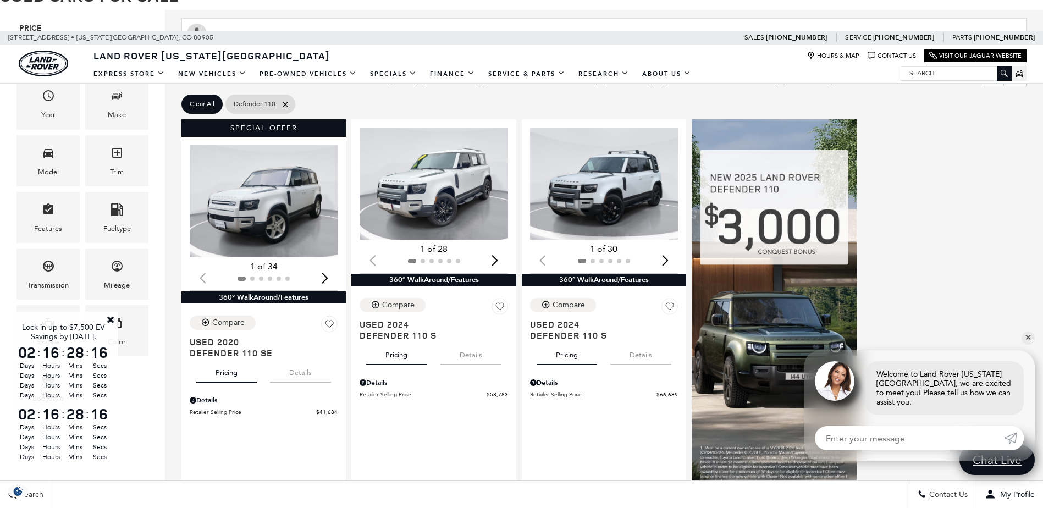
click at [108, 318] on link "Close" at bounding box center [111, 320] width 10 height 10
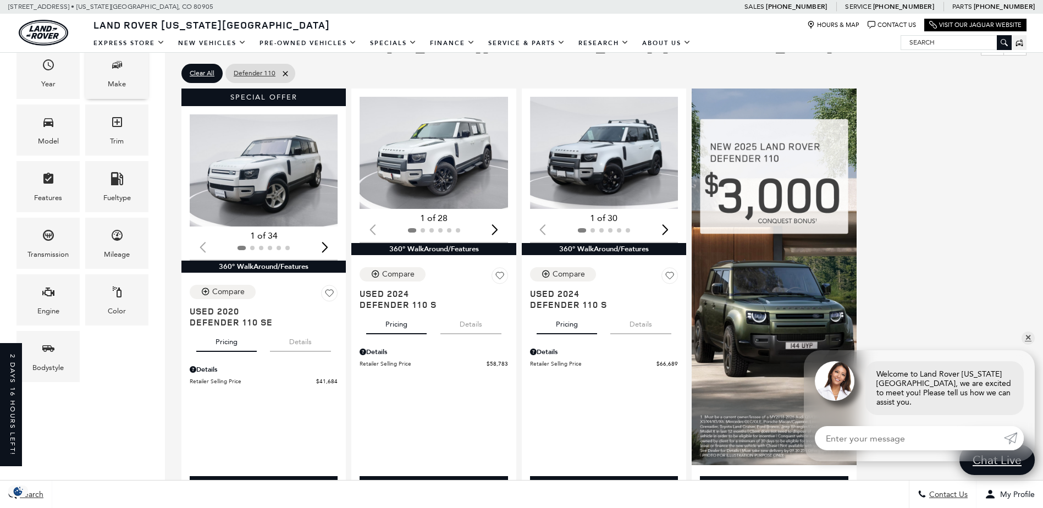
click at [104, 84] on div "Make" at bounding box center [116, 72] width 63 height 51
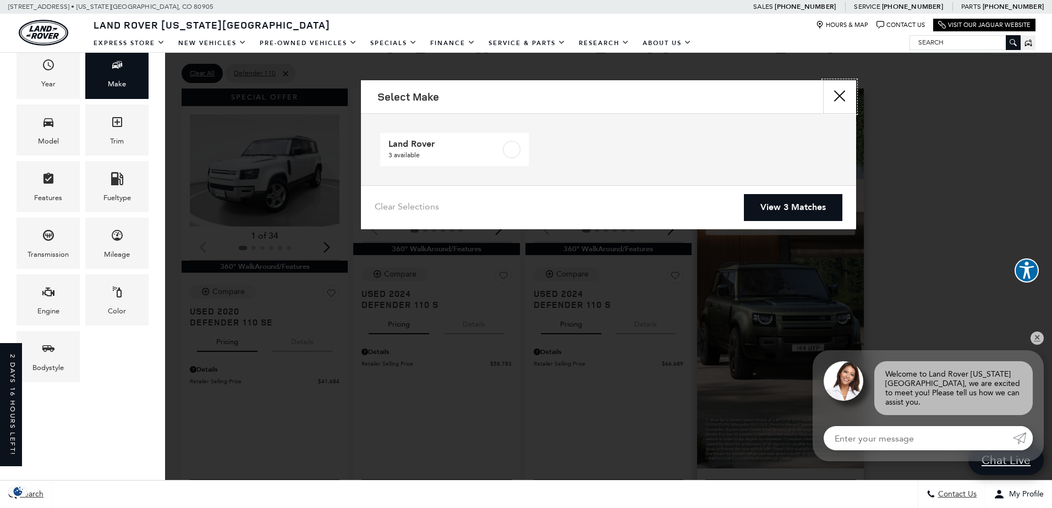
drag, startPoint x: 844, startPoint y: 95, endPoint x: 835, endPoint y: 96, distance: 8.9
click at [844, 95] on button "Close" at bounding box center [839, 96] width 33 height 33
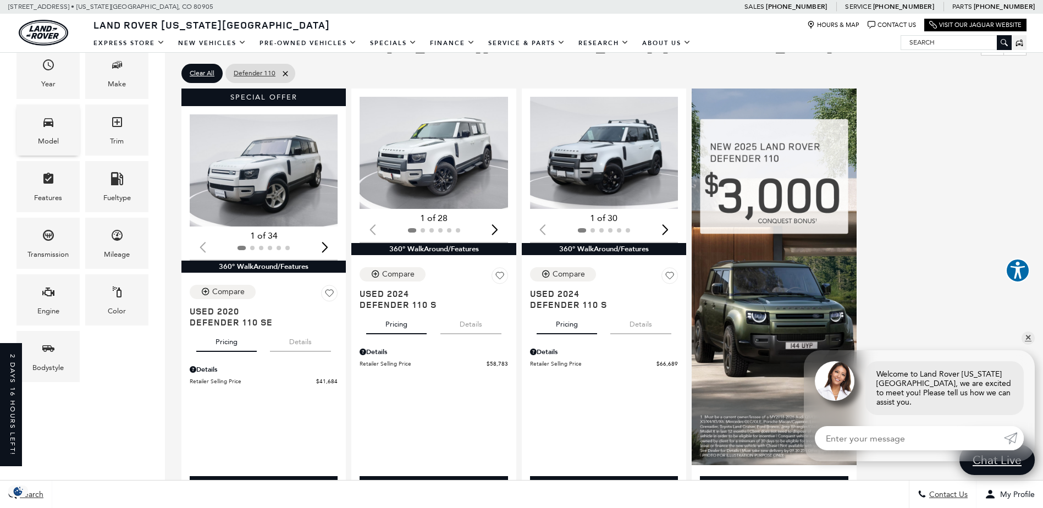
click at [56, 136] on div "Model" at bounding box center [48, 141] width 21 height 12
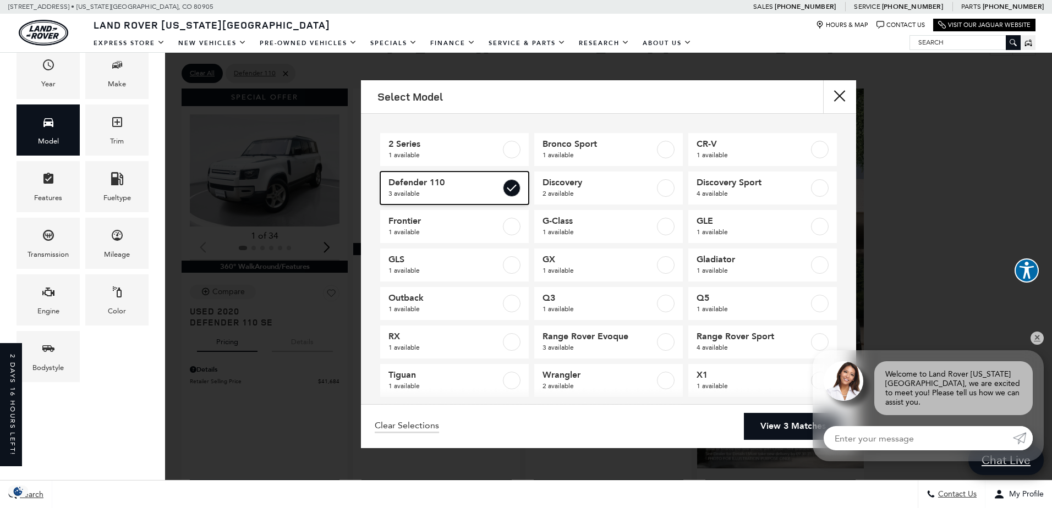
click at [503, 188] on label at bounding box center [512, 188] width 18 height 18
type input "$11,549"
type input "$97,176"
checkbox input "false"
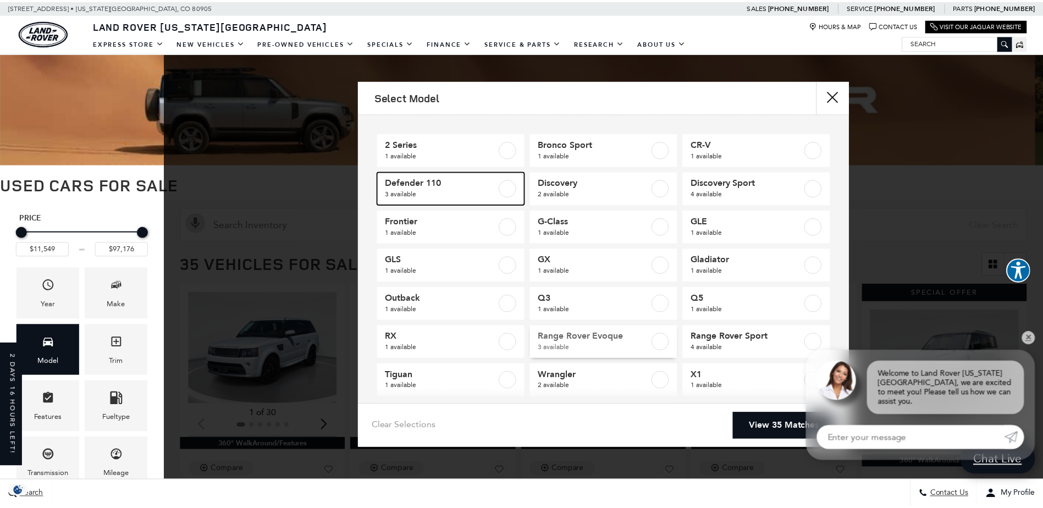
scroll to position [51, 0]
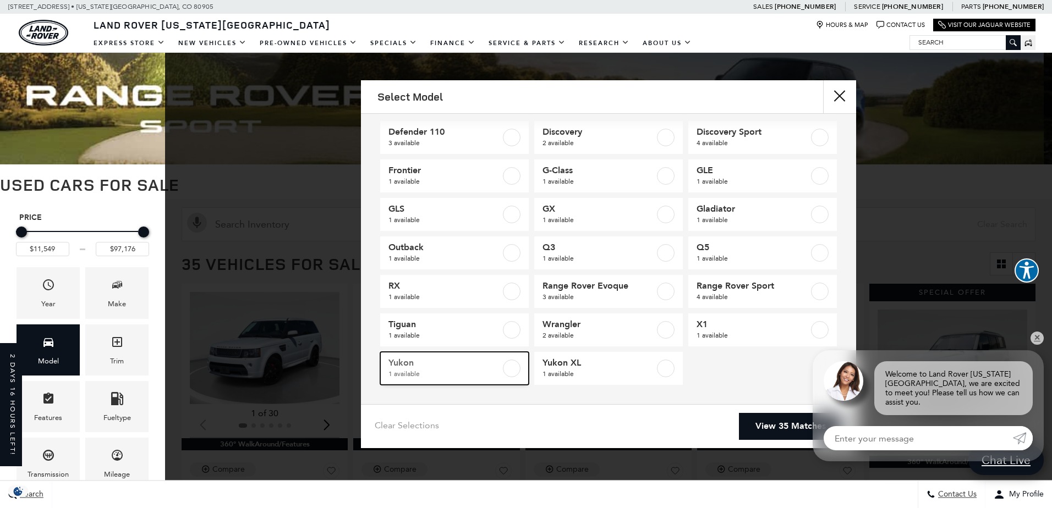
click at [509, 370] on label at bounding box center [512, 369] width 18 height 18
type input "$53,133"
checkbox input "true"
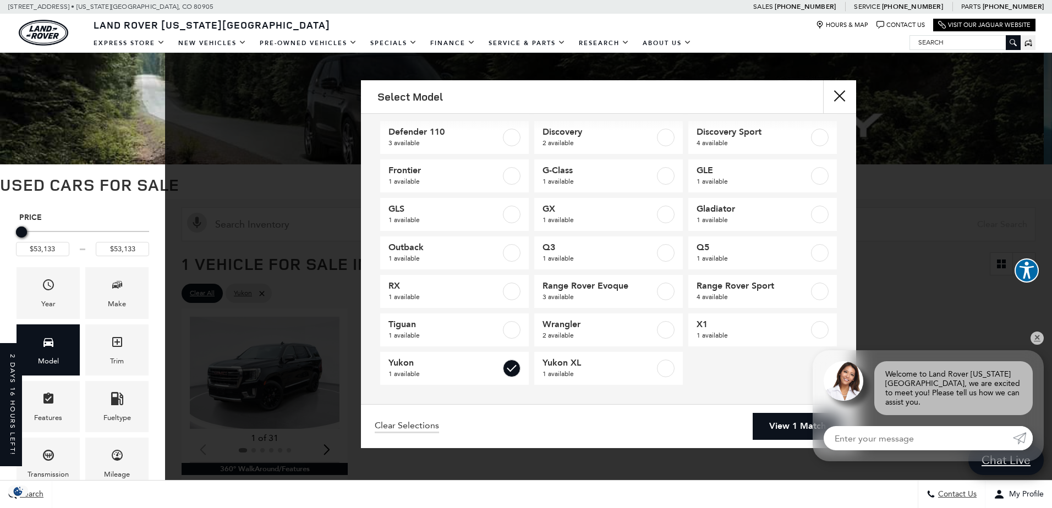
click at [295, 390] on div "Select Model 2 Series 1 available Bronco Sport 1 available CR-V 1 available Def…" at bounding box center [608, 264] width 887 height 368
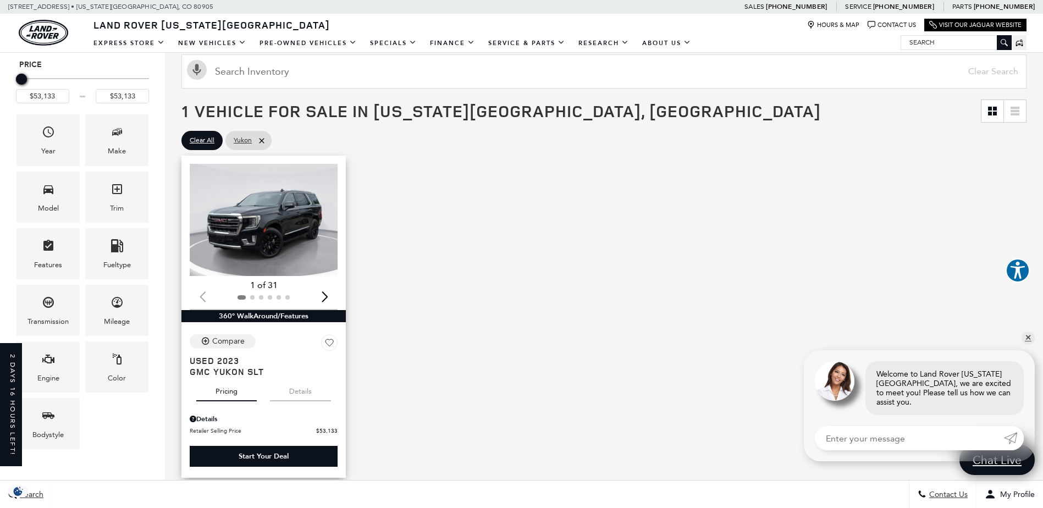
scroll to position [165, 0]
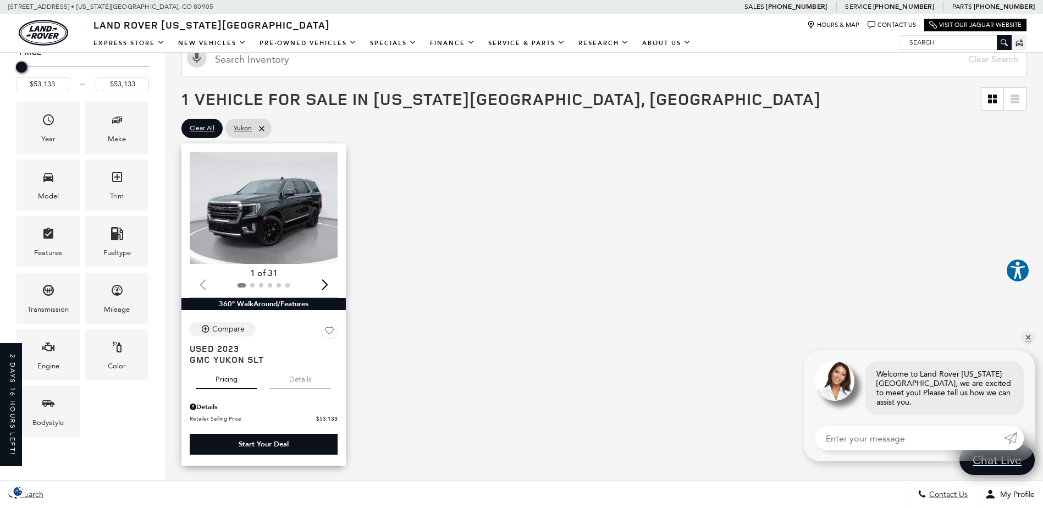
click at [277, 244] on img "1 / 2" at bounding box center [265, 208] width 150 height 112
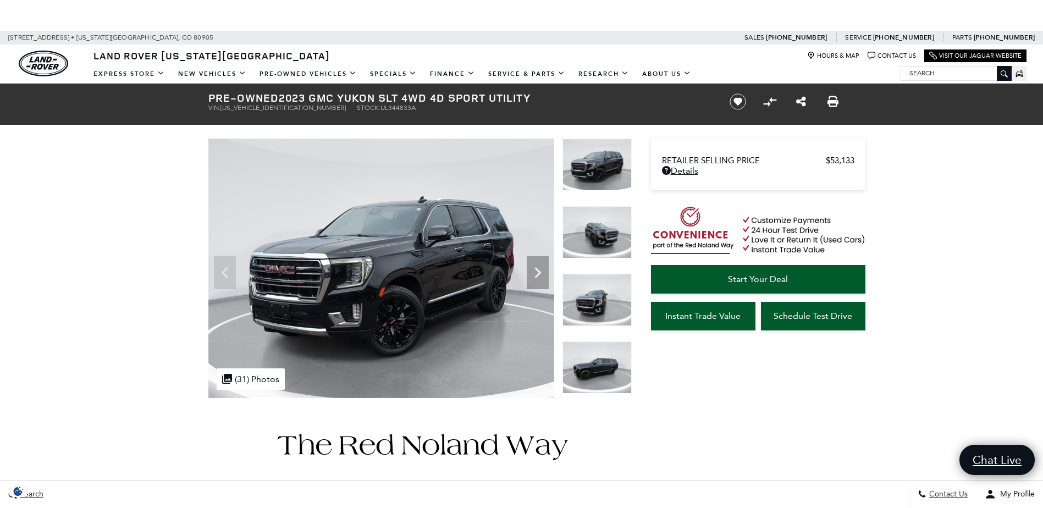
click at [609, 360] on img at bounding box center [597, 368] width 69 height 52
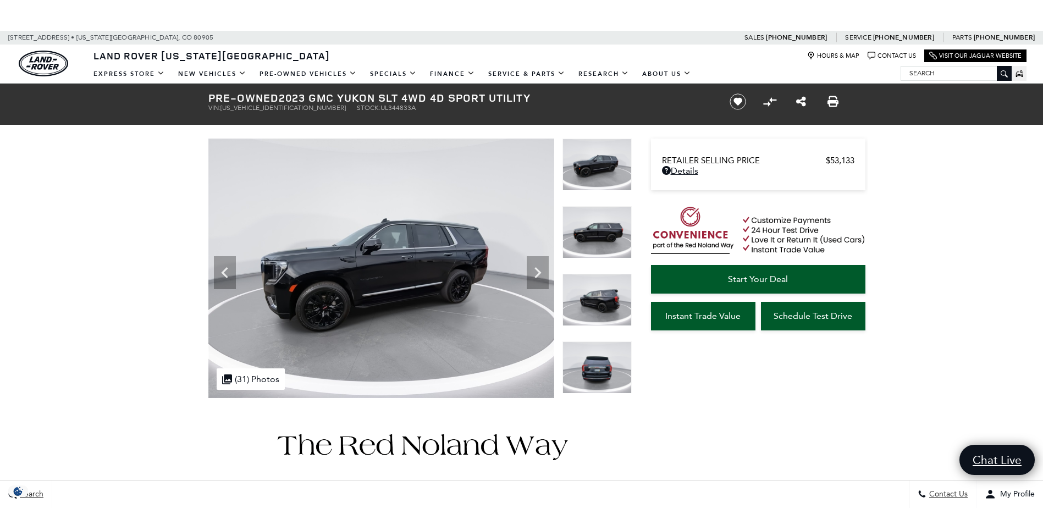
click at [608, 374] on img at bounding box center [597, 368] width 69 height 52
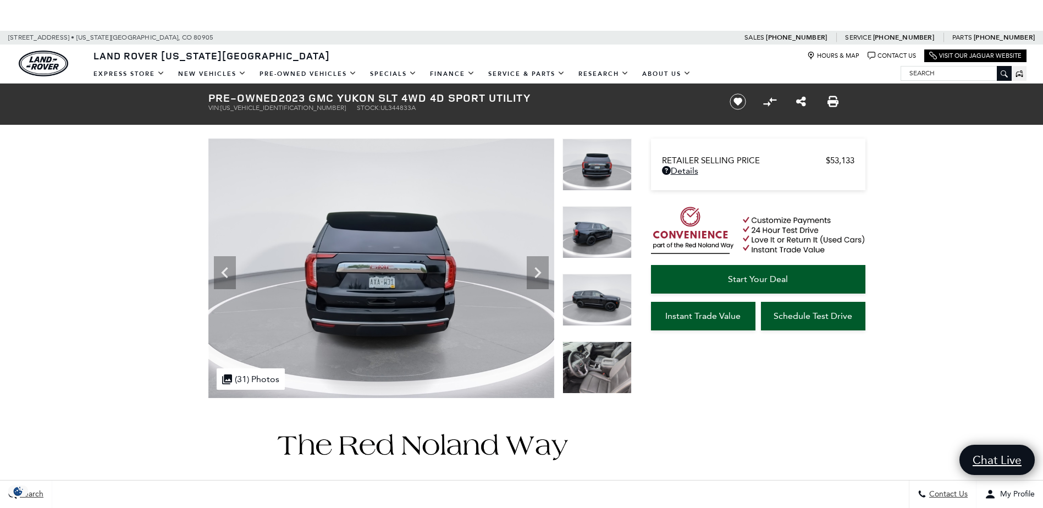
click at [608, 374] on img at bounding box center [597, 368] width 69 height 52
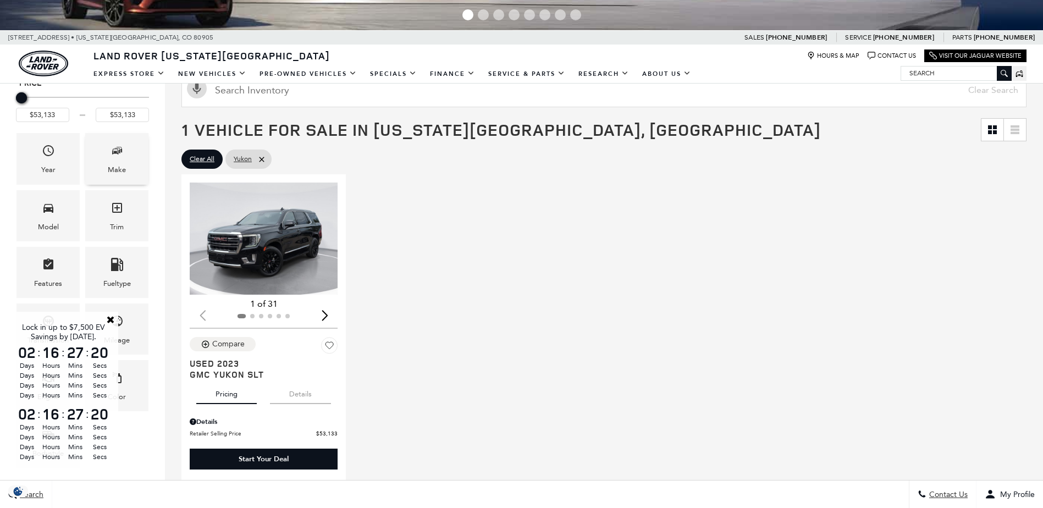
click at [113, 163] on span "Make" at bounding box center [117, 152] width 13 height 23
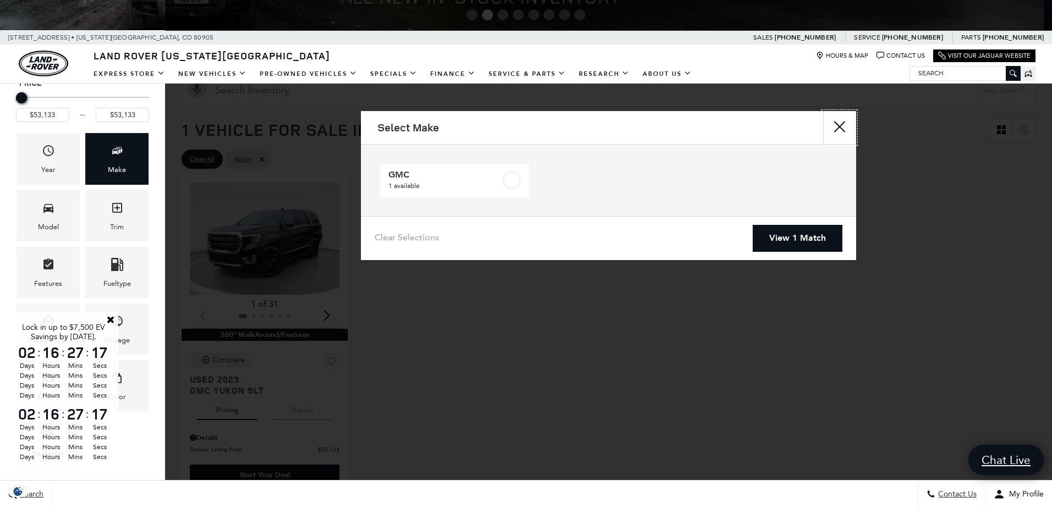
drag, startPoint x: 842, startPoint y: 128, endPoint x: 797, endPoint y: 131, distance: 45.2
click at [841, 128] on button "close" at bounding box center [839, 127] width 33 height 33
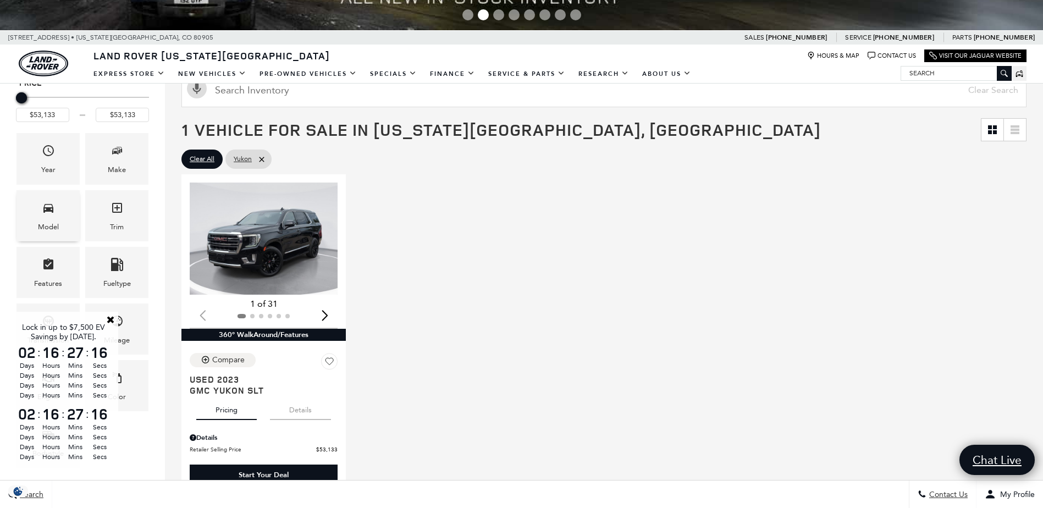
click at [29, 221] on div "Model" at bounding box center [47, 215] width 63 height 51
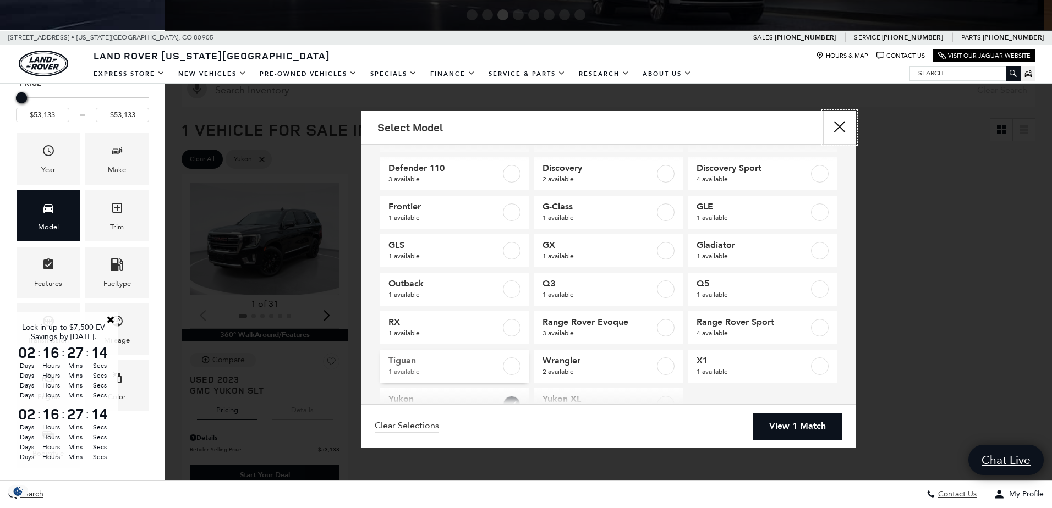
scroll to position [81, 0]
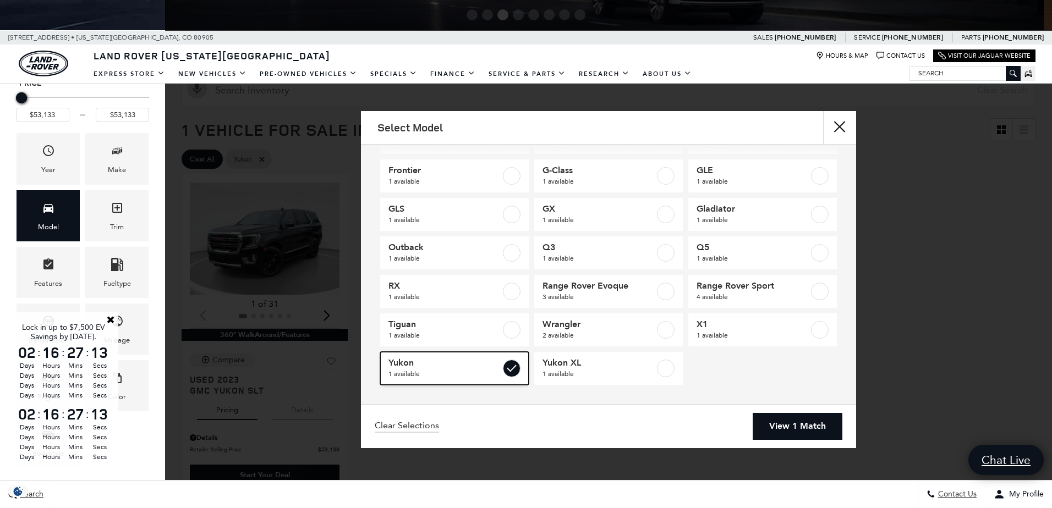
click at [511, 369] on label at bounding box center [512, 369] width 18 height 18
type input "$11,549"
type input "$97,176"
checkbox input "false"
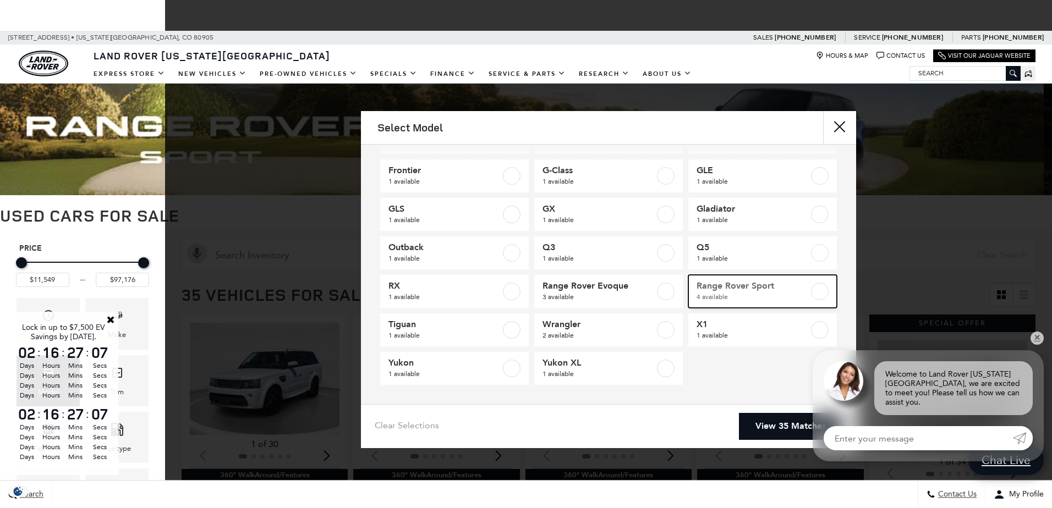
click at [817, 293] on label at bounding box center [820, 292] width 18 height 18
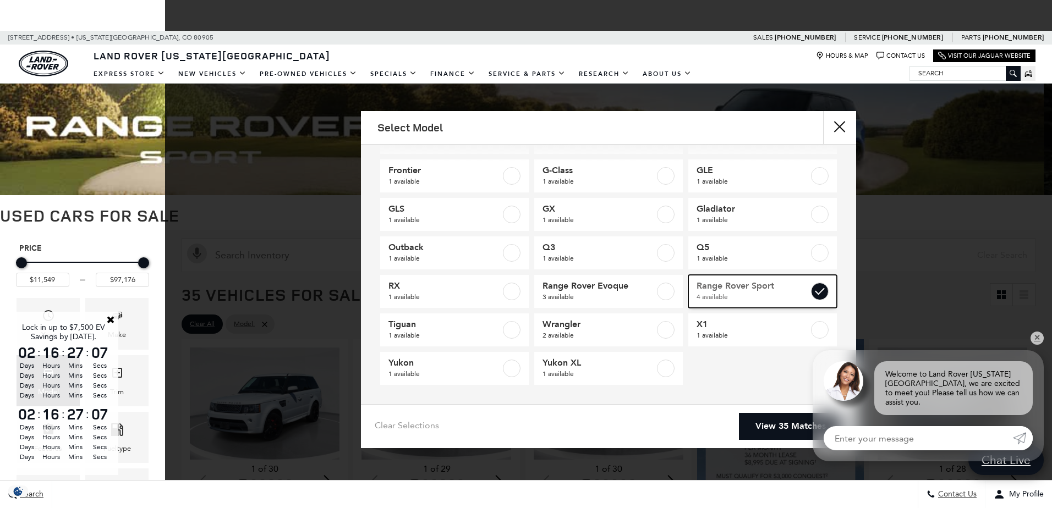
type input "$17,684"
checkbox input "true"
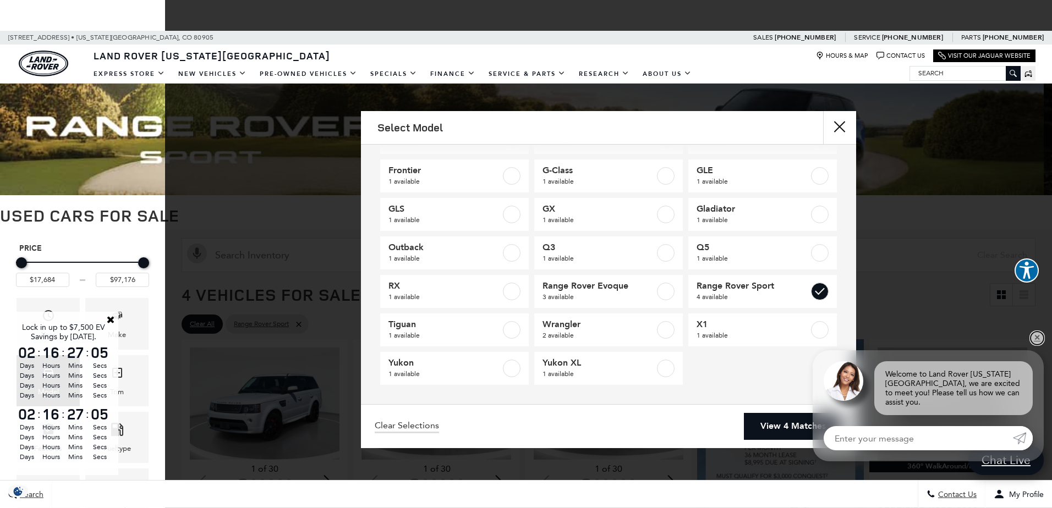
click at [1038, 345] on link "✕" at bounding box center [1036, 338] width 13 height 13
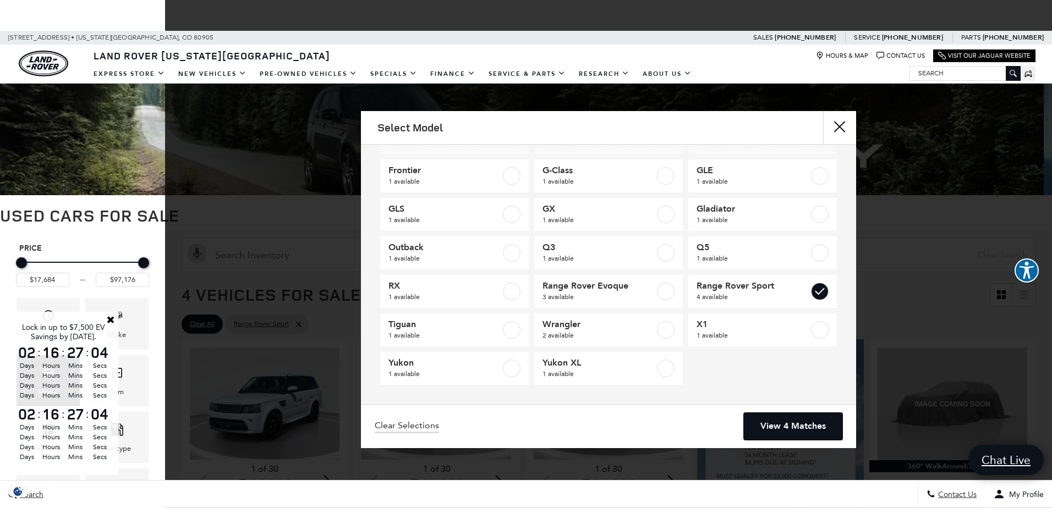
click at [796, 423] on link "View 4 Matches" at bounding box center [793, 426] width 98 height 27
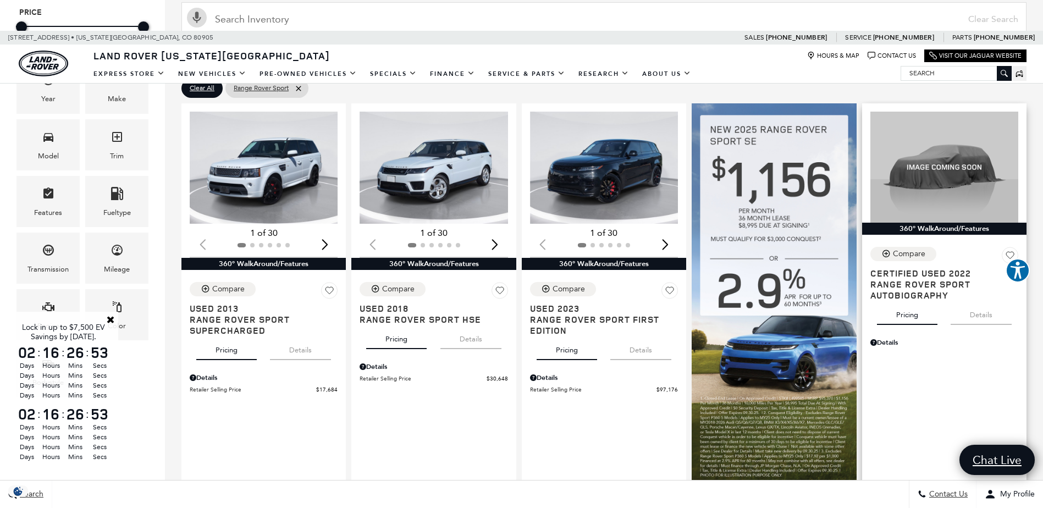
scroll to position [220, 0]
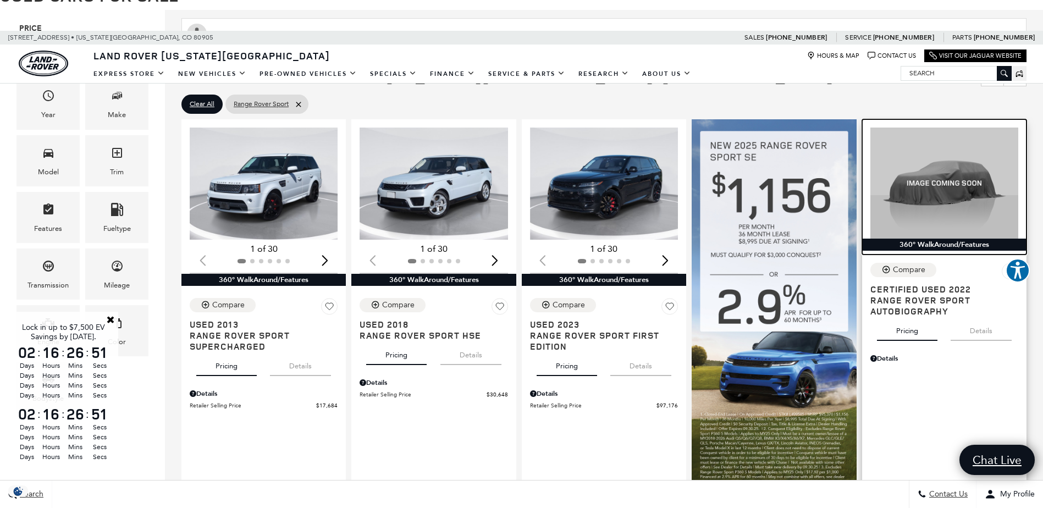
click at [948, 191] on img at bounding box center [945, 183] width 148 height 111
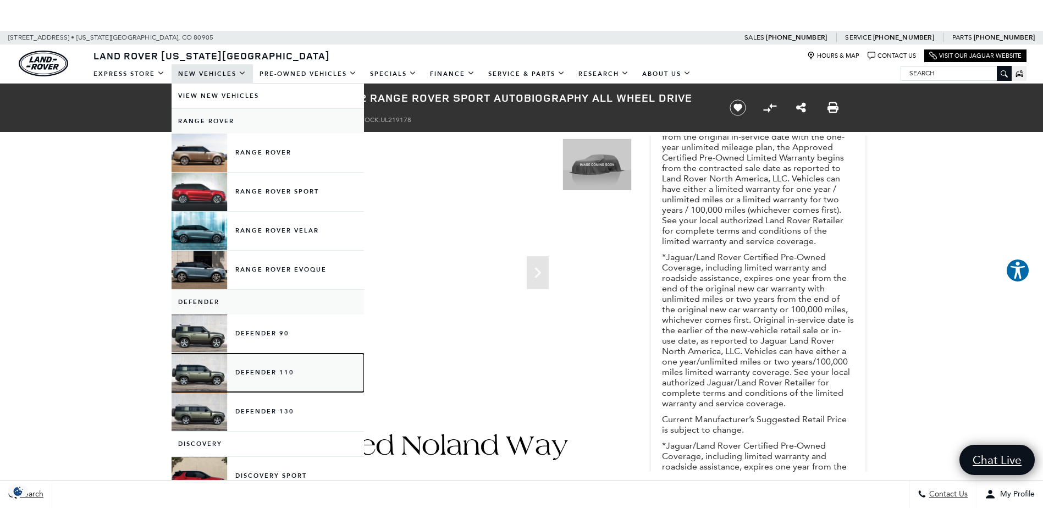
click at [206, 372] on link "Defender 110" at bounding box center [268, 373] width 192 height 38
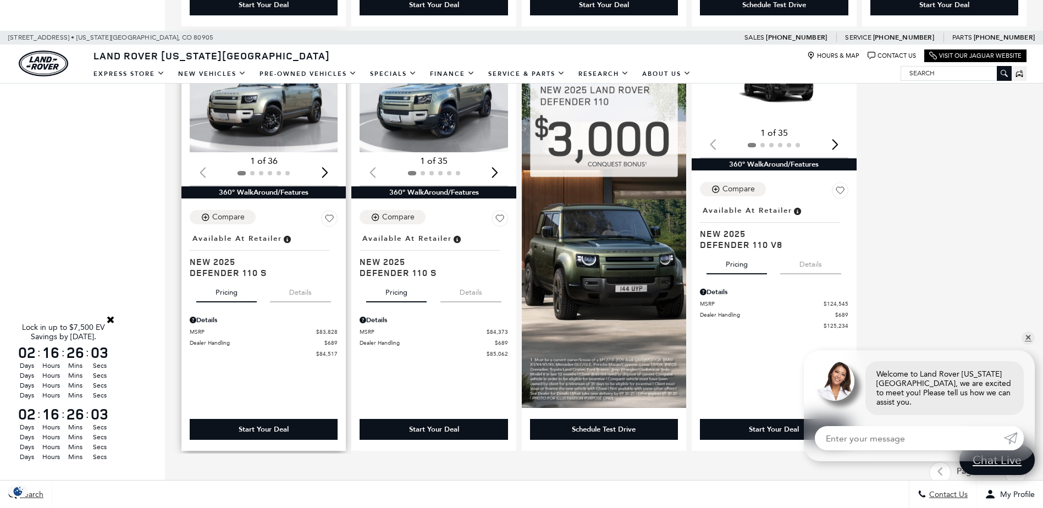
scroll to position [550, 0]
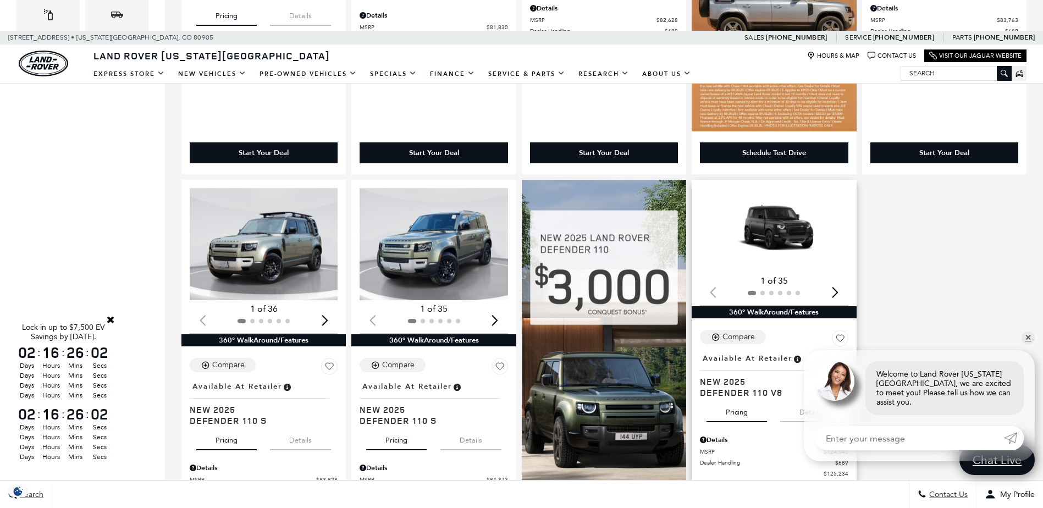
click at [818, 235] on img "1 / 2" at bounding box center [775, 230] width 150 height 84
click at [1030, 345] on link "✕" at bounding box center [1028, 338] width 13 height 13
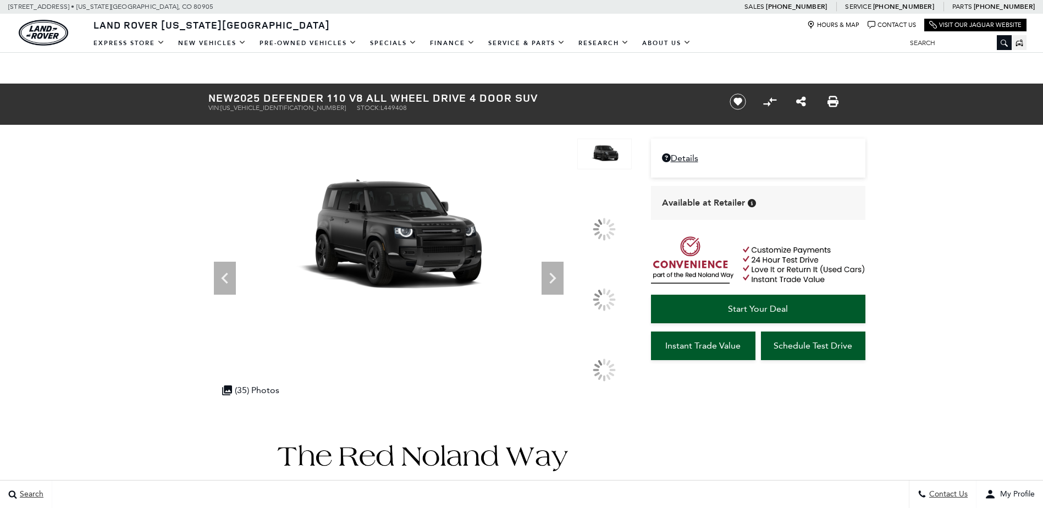
click at [608, 297] on div at bounding box center [604, 299] width 31 height 31
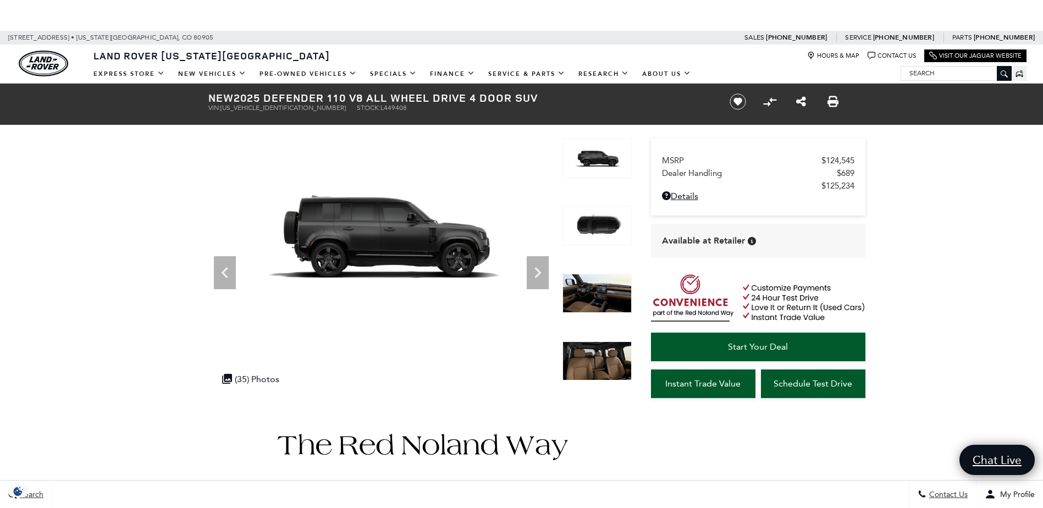
click at [595, 366] on img at bounding box center [597, 362] width 69 height 40
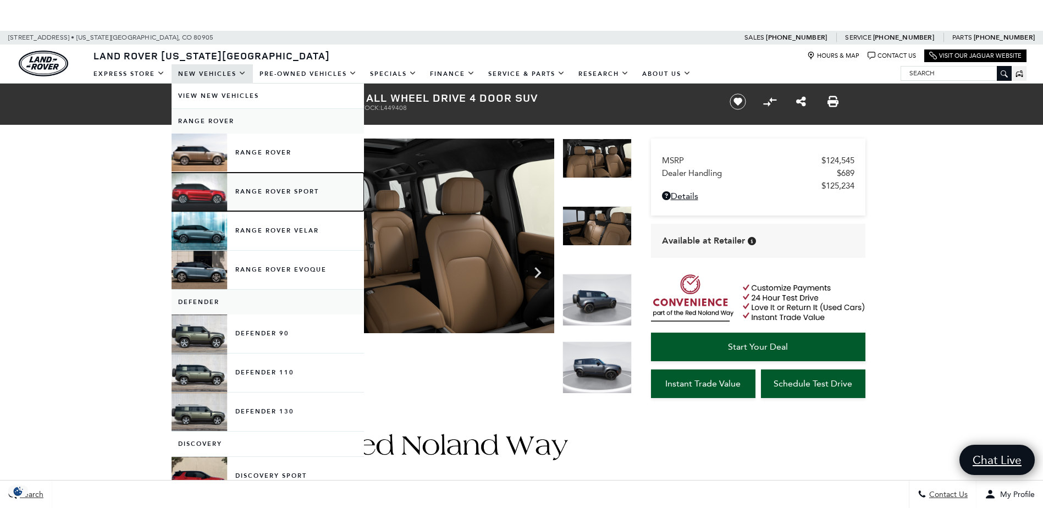
click at [216, 188] on link "Range Rover Sport" at bounding box center [268, 192] width 192 height 38
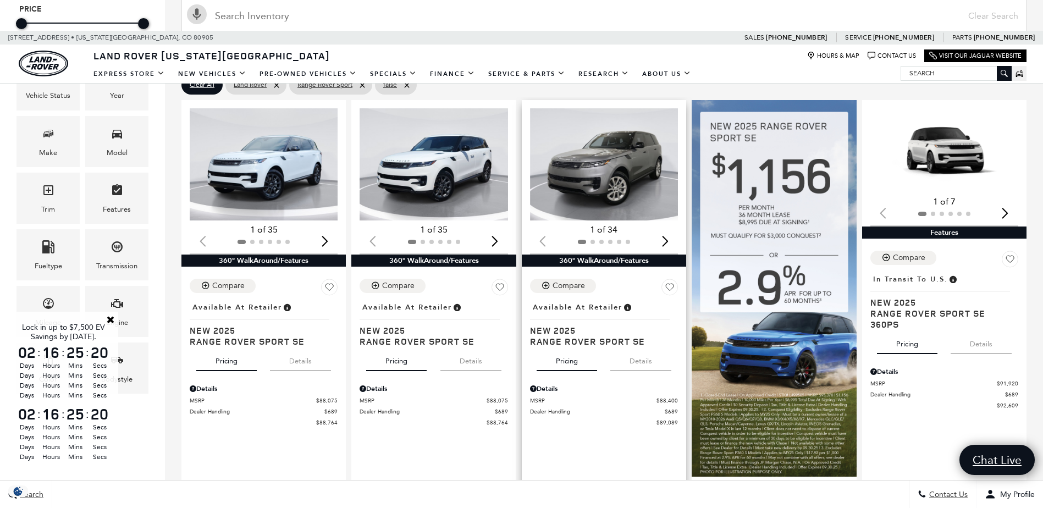
scroll to position [220, 0]
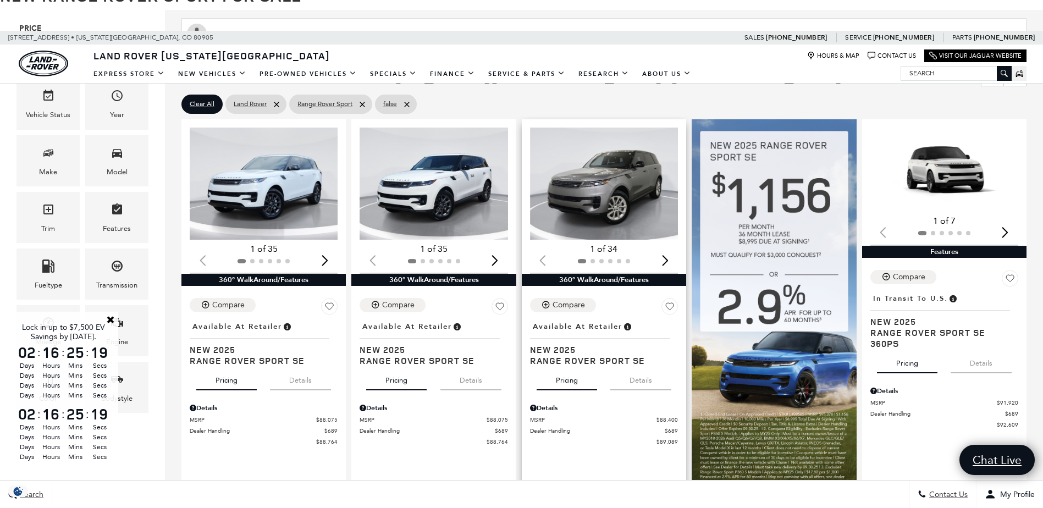
click at [600, 212] on img "1 / 2" at bounding box center [605, 184] width 150 height 112
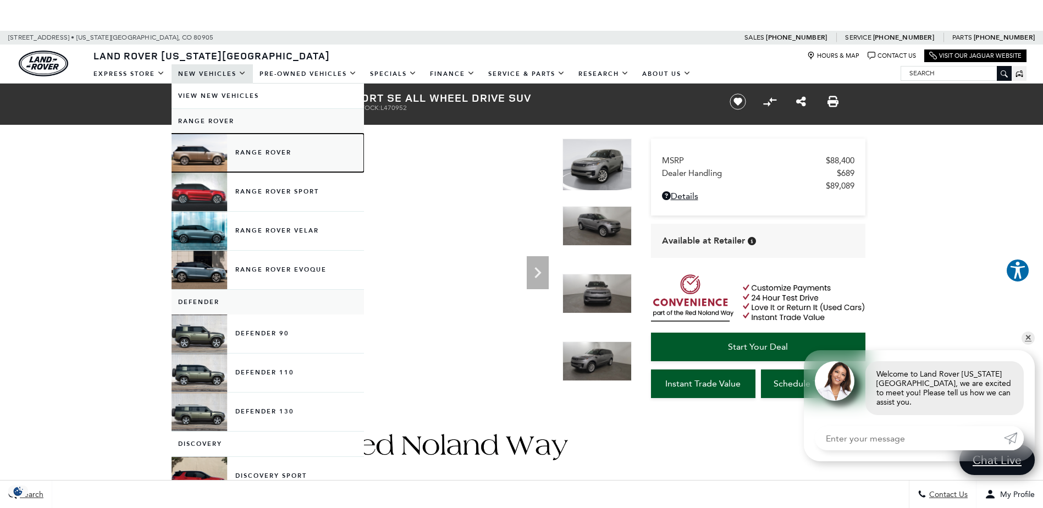
click at [206, 148] on link "Range Rover" at bounding box center [268, 153] width 192 height 38
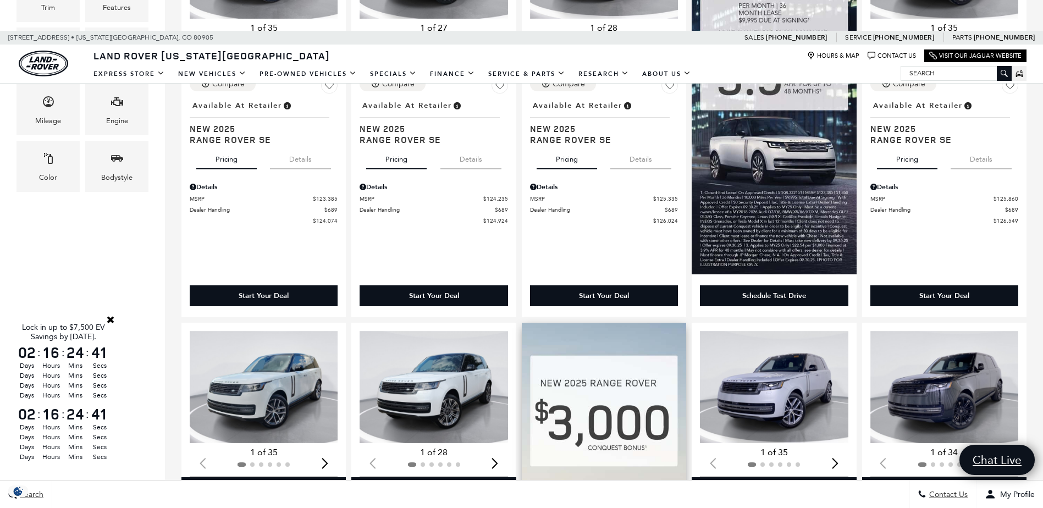
scroll to position [440, 0]
